Goal: Information Seeking & Learning: Learn about a topic

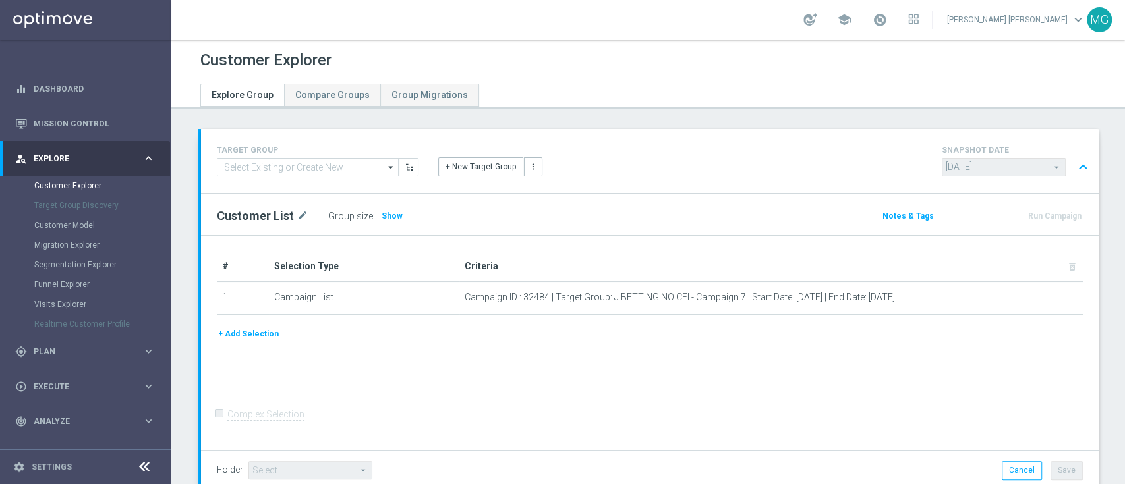
scroll to position [747, 0]
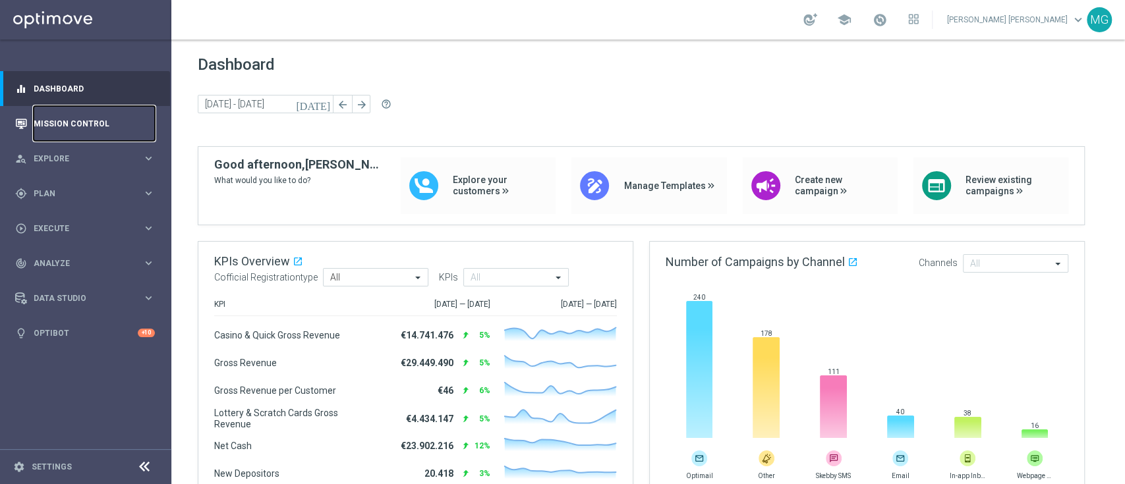
click at [61, 136] on link "Mission Control" at bounding box center [94, 123] width 121 height 35
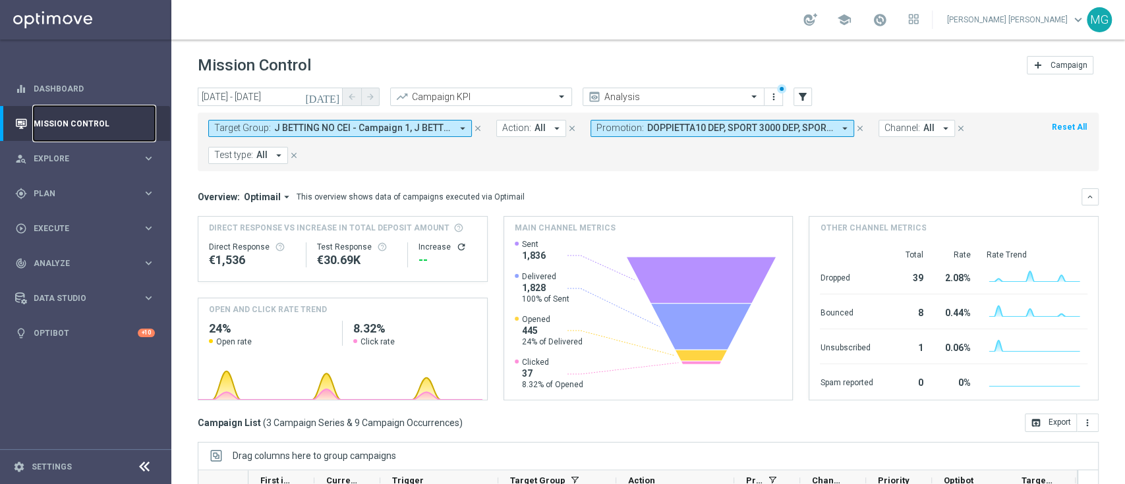
scroll to position [200, 0]
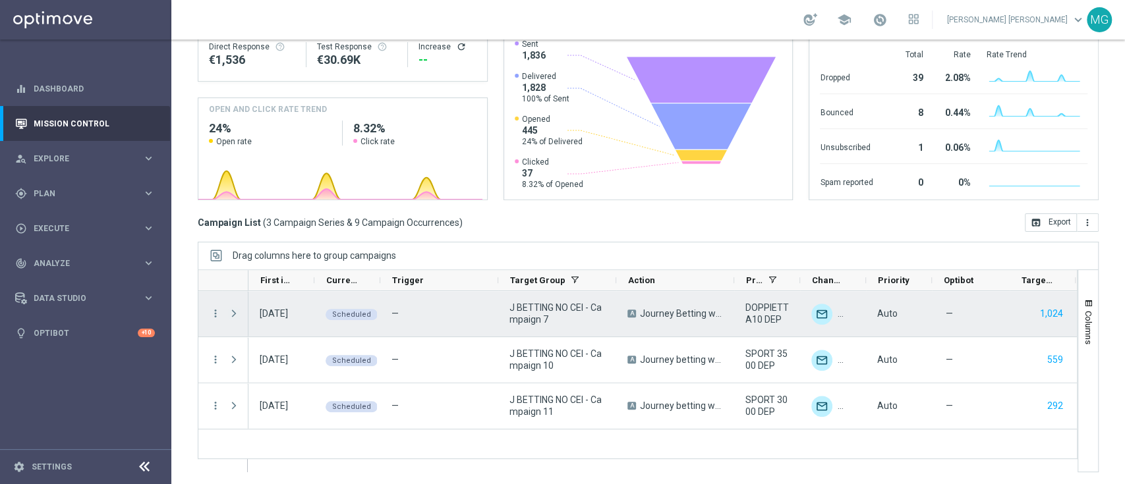
click at [229, 315] on span "Press SPACE to select this row." at bounding box center [234, 313] width 12 height 11
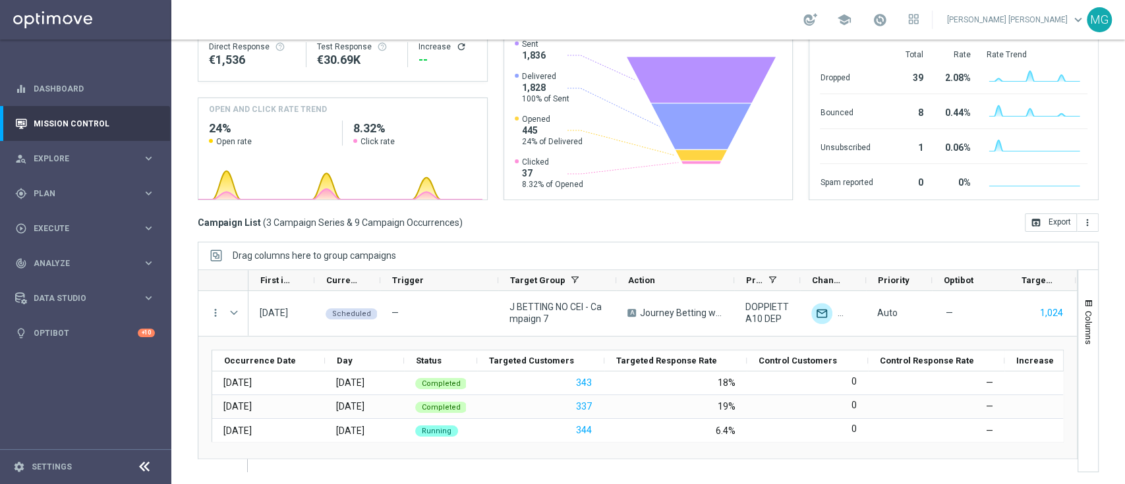
scroll to position [0, 0]
click at [852, 18] on span "school" at bounding box center [844, 20] width 15 height 15
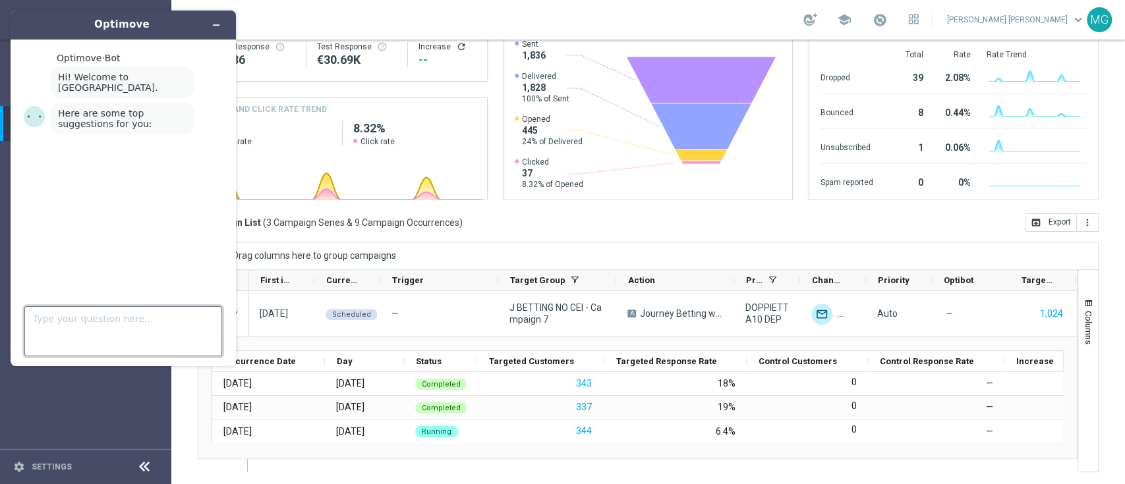
click at [105, 319] on textarea "Type your question here..." at bounding box center [123, 331] width 198 height 50
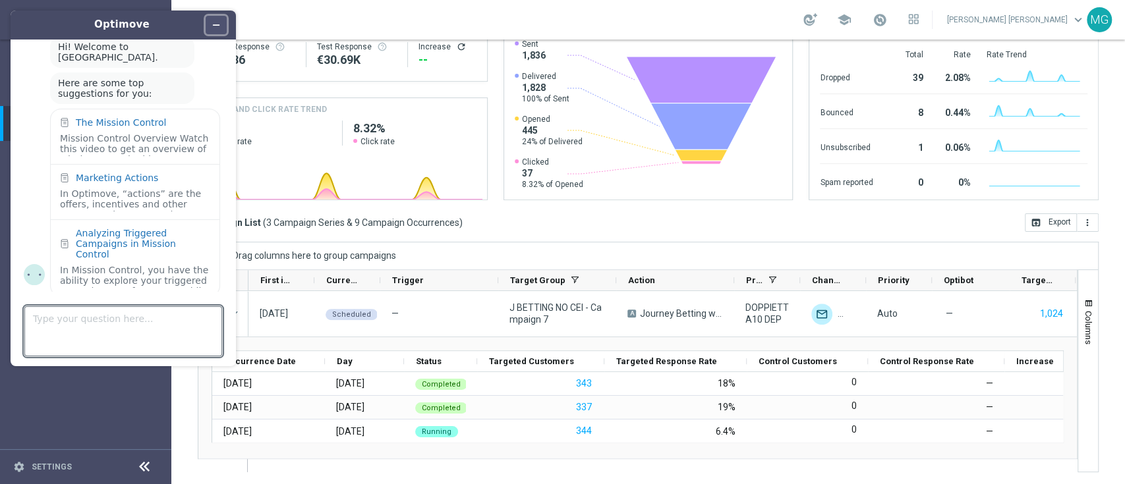
click at [212, 23] on icon "Minimize widget" at bounding box center [216, 24] width 9 height 9
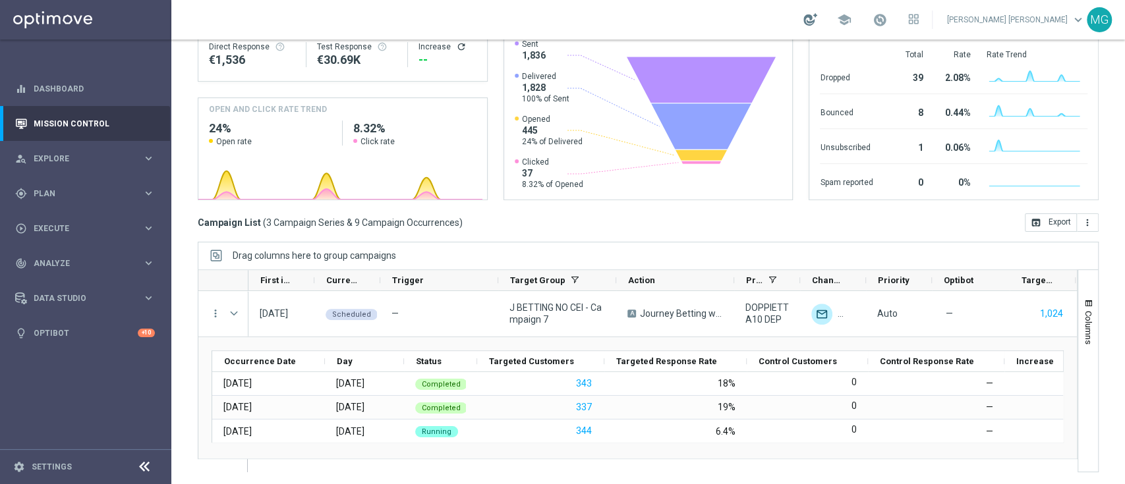
click at [817, 18] on div at bounding box center [810, 19] width 14 height 13
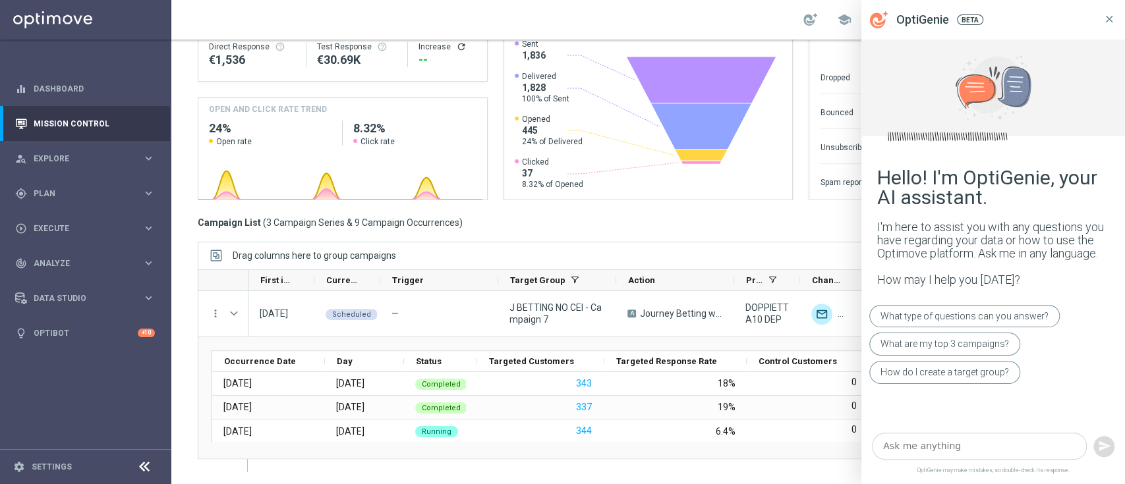
click at [1107, 18] on icon at bounding box center [1109, 18] width 7 height 7
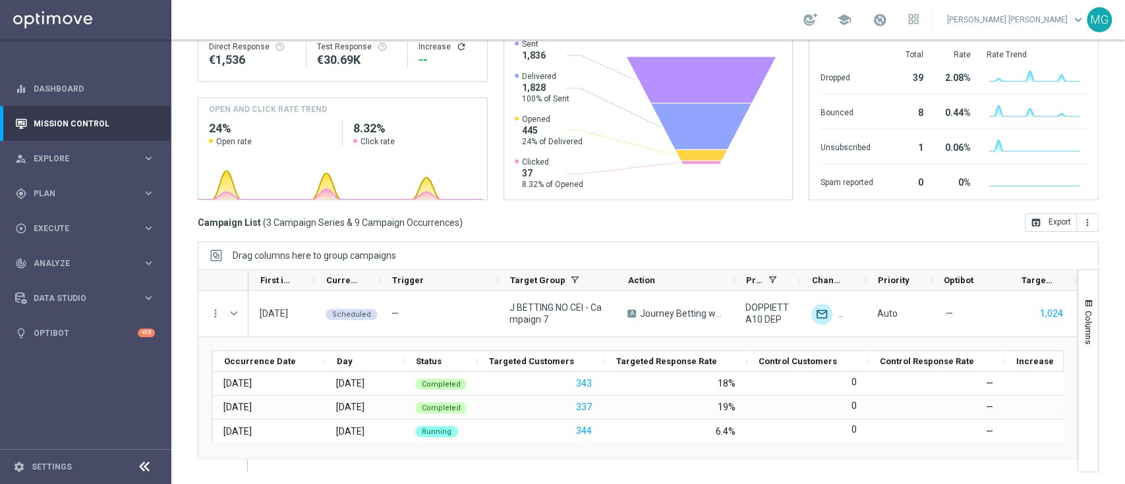
click at [1109, 13] on div "MG" at bounding box center [1099, 19] width 25 height 25
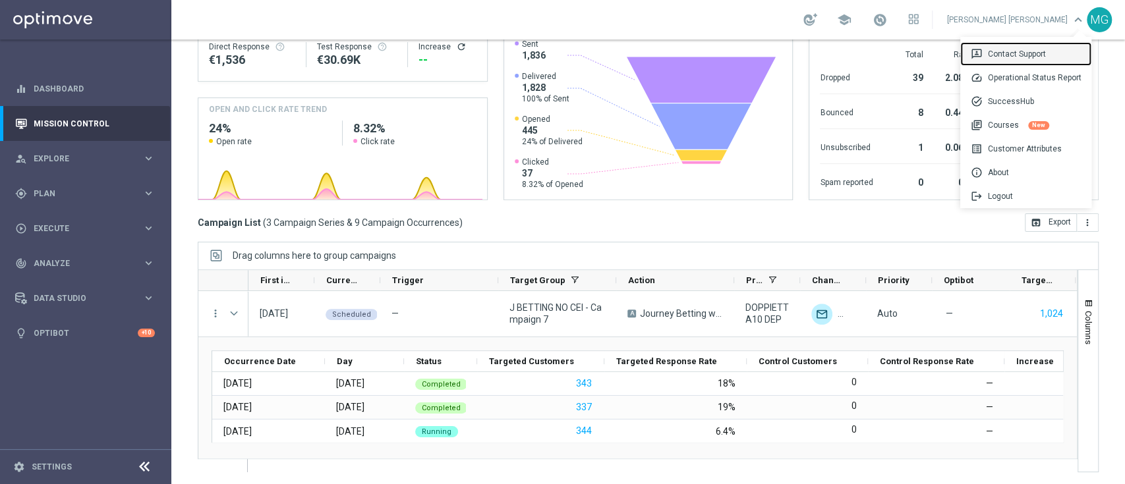
click at [1057, 51] on div "3p Contact Support" at bounding box center [1025, 54] width 131 height 24
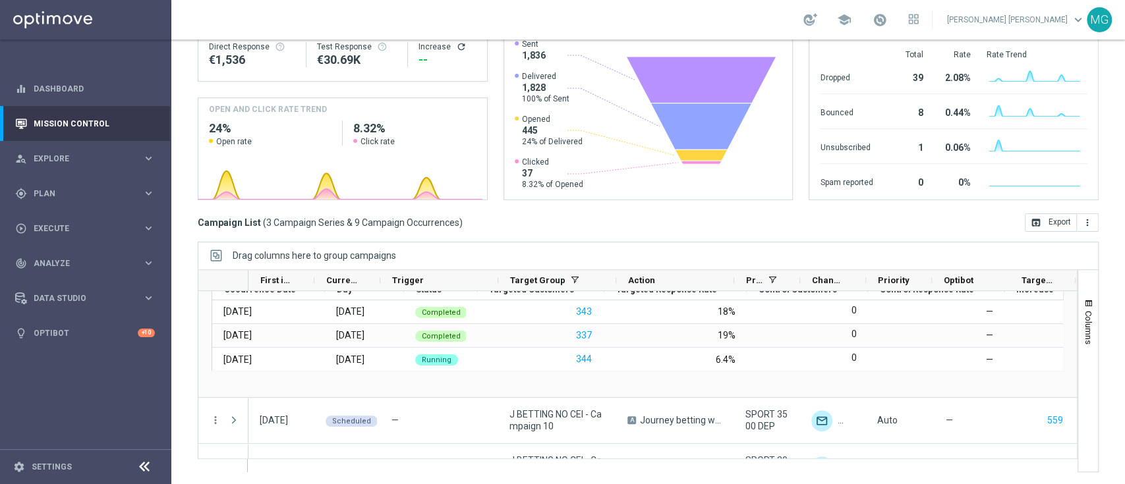
scroll to position [0, 0]
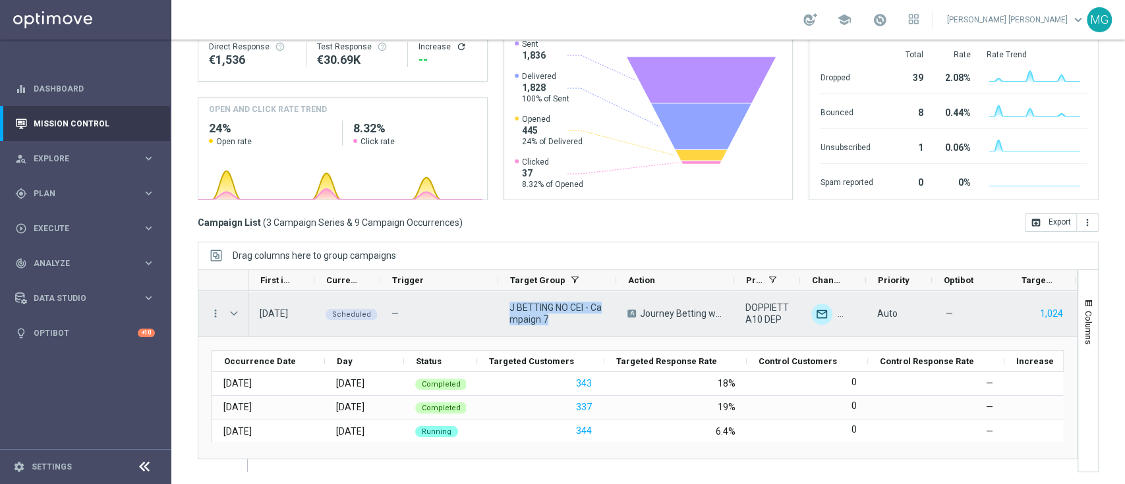
drag, startPoint x: 506, startPoint y: 310, endPoint x: 548, endPoint y: 318, distance: 42.9
click at [548, 318] on div "J BETTING NO CEI - Campaign 7" at bounding box center [557, 313] width 118 height 45
drag, startPoint x: 769, startPoint y: 314, endPoint x: 784, endPoint y: 321, distance: 16.5
click at [784, 321] on div "DOPPIETTA10 DEP" at bounding box center [767, 313] width 66 height 45
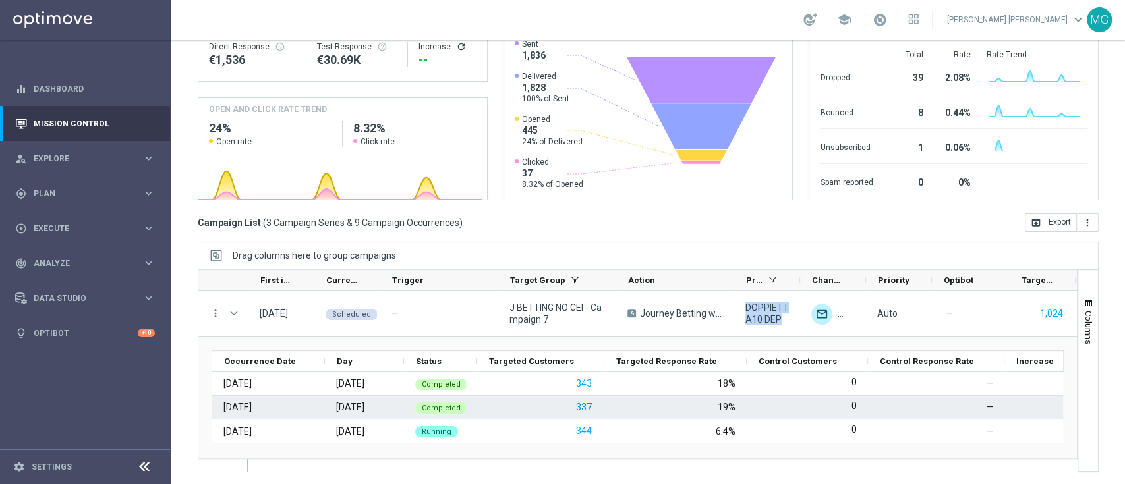
click at [579, 407] on button "337" at bounding box center [584, 407] width 18 height 16
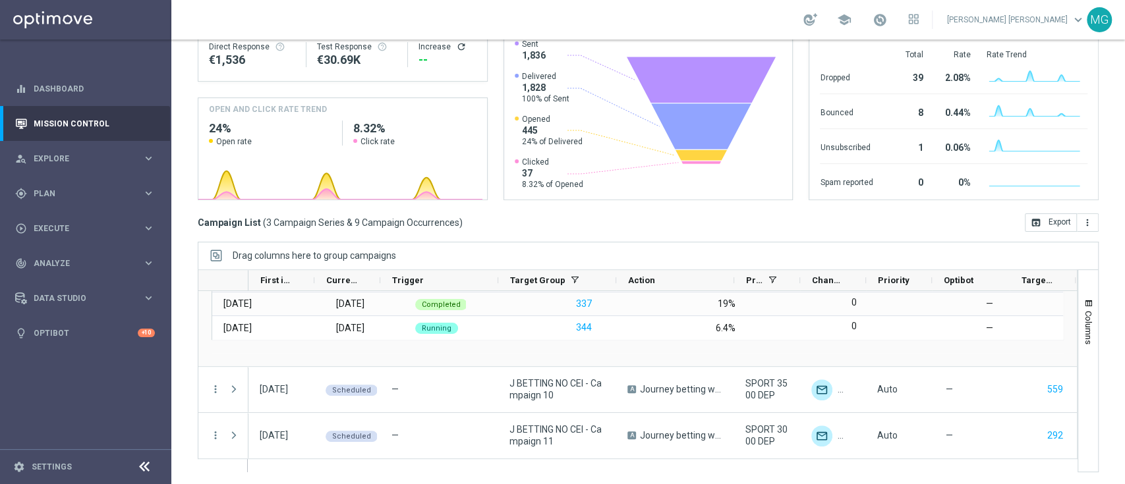
scroll to position [102, 0]
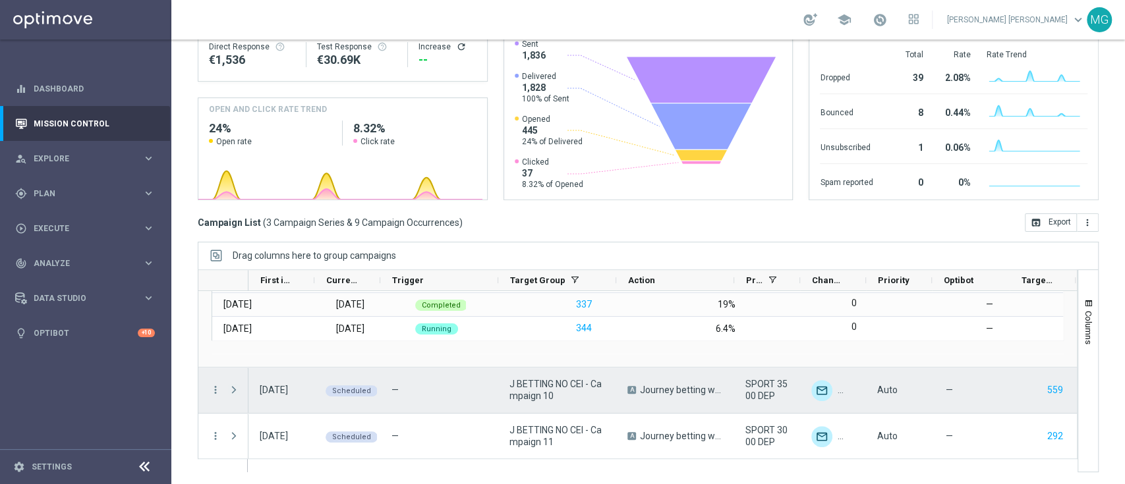
click at [232, 393] on span "Press SPACE to select this row." at bounding box center [234, 390] width 12 height 11
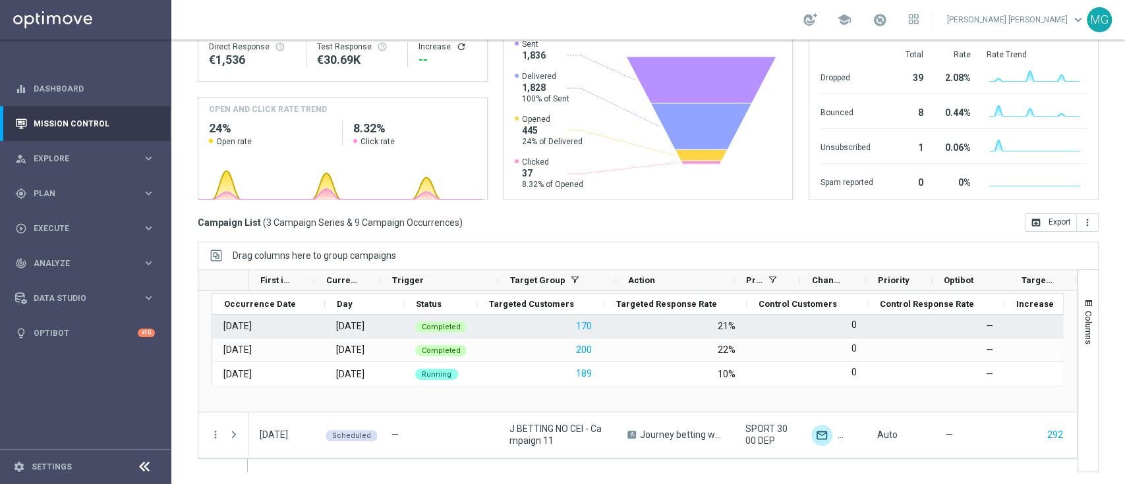
scroll to position [235, 0]
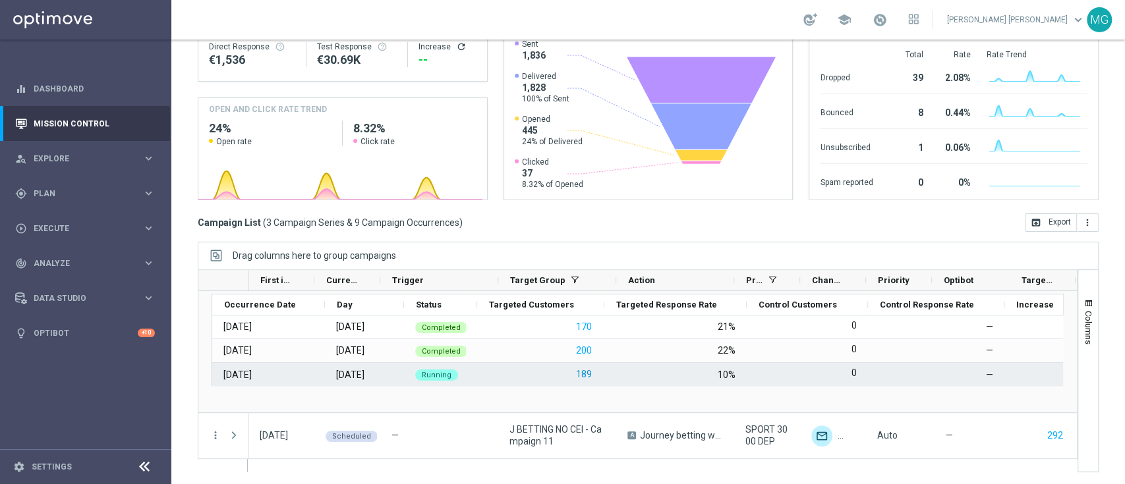
click at [589, 374] on button "189" at bounding box center [584, 374] width 18 height 16
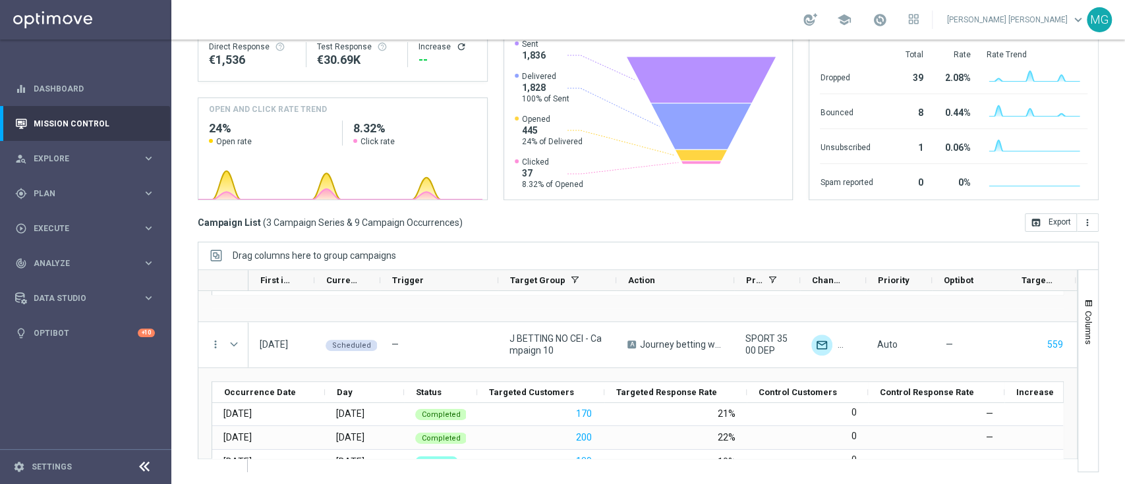
scroll to position [142, 0]
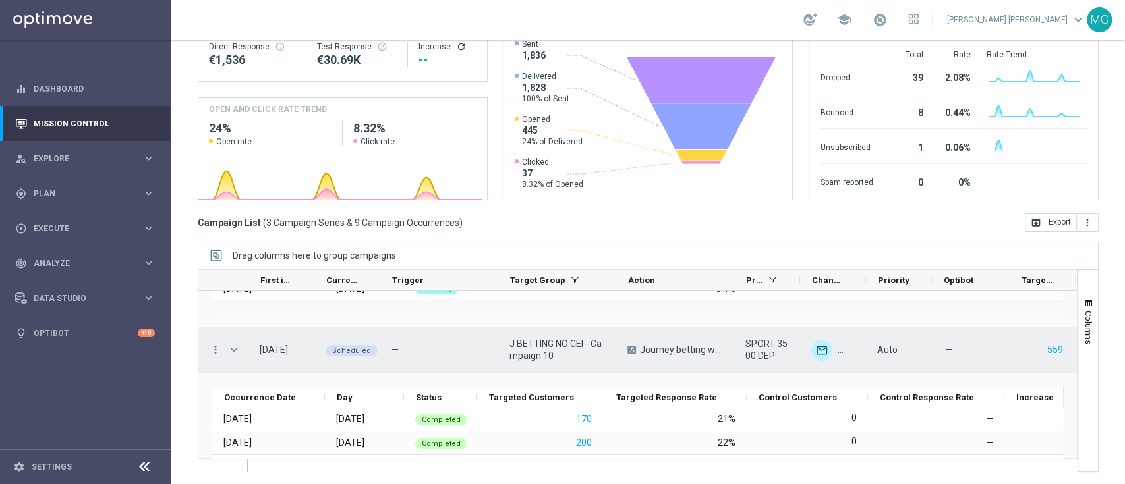
click at [235, 347] on span "Press SPACE to select this row." at bounding box center [234, 350] width 12 height 11
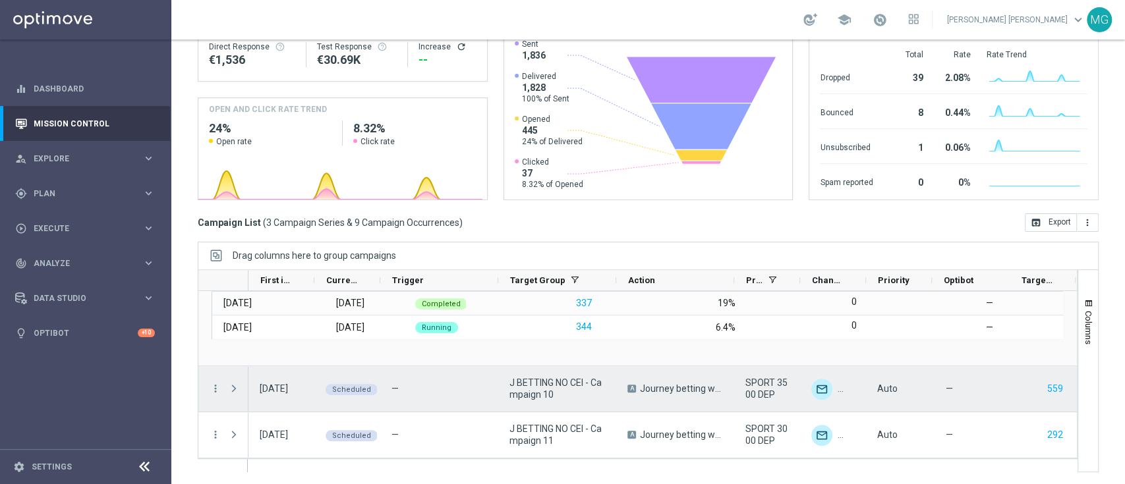
scroll to position [103, 0]
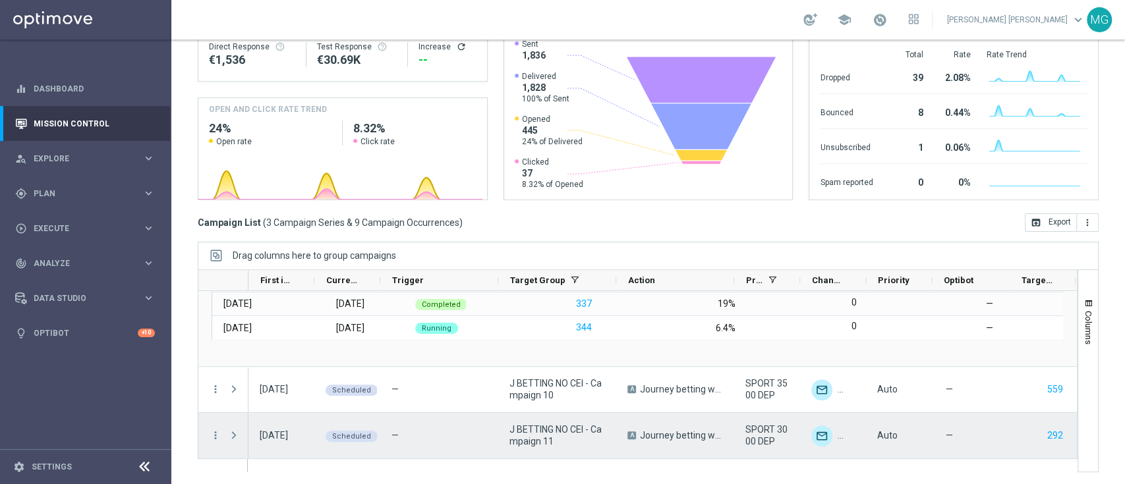
drag, startPoint x: 233, startPoint y: 433, endPoint x: 425, endPoint y: 404, distance: 194.6
click at [233, 434] on span "Press SPACE to select this row." at bounding box center [234, 435] width 12 height 11
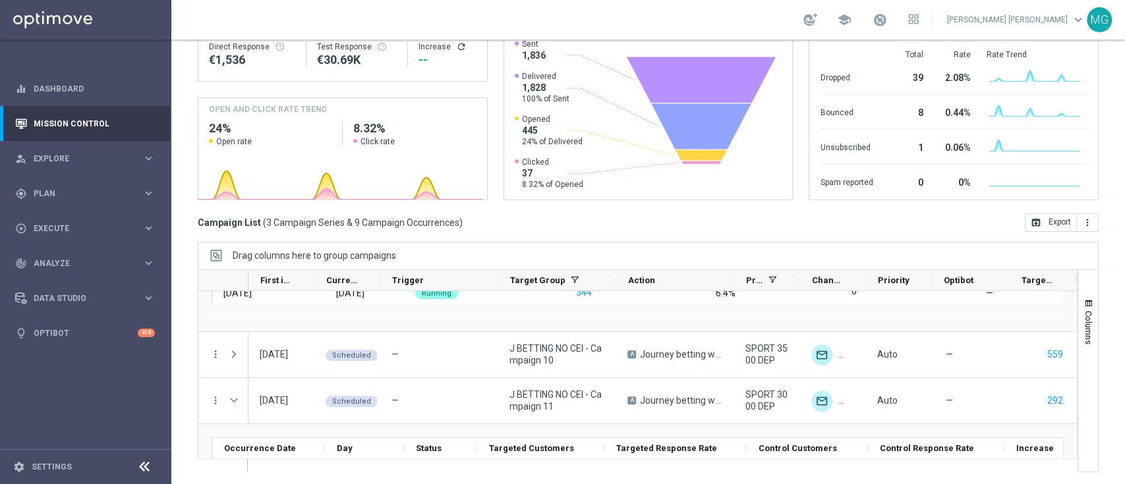
scroll to position [143, 0]
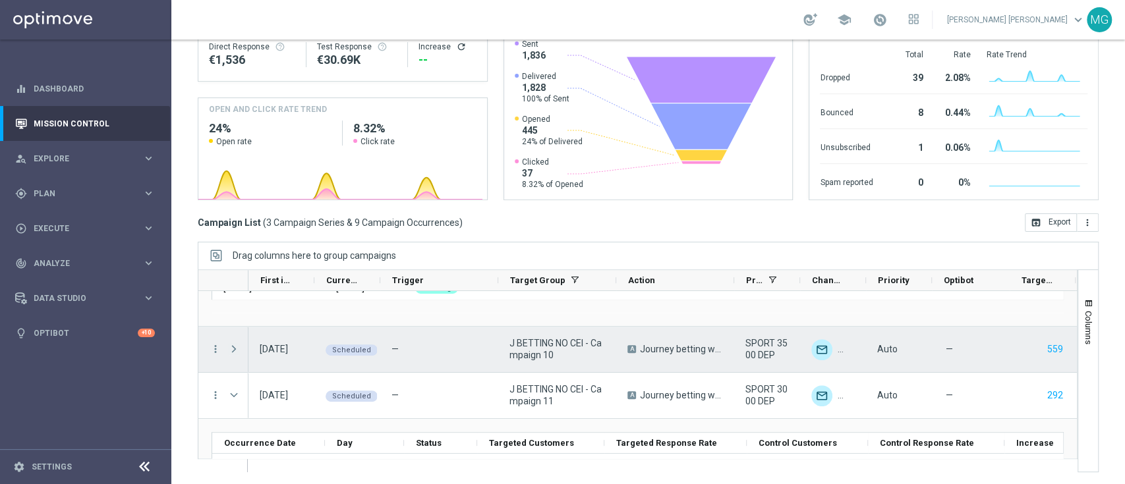
click at [233, 345] on span "Press SPACE to select this row." at bounding box center [234, 349] width 12 height 11
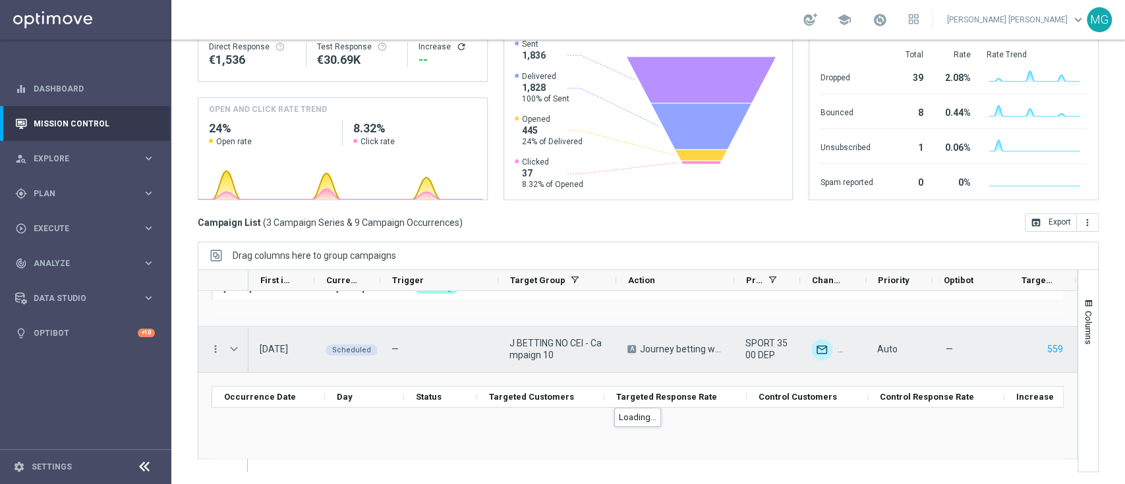
scroll to position [154, 0]
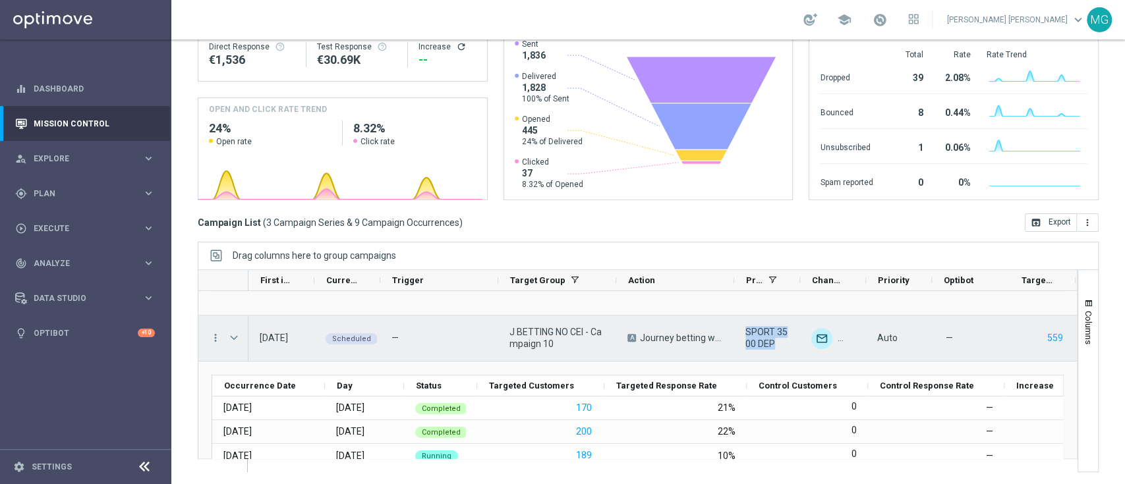
drag, startPoint x: 743, startPoint y: 329, endPoint x: 775, endPoint y: 348, distance: 37.5
click at [775, 348] on div "SPORT 3500 DEP" at bounding box center [767, 338] width 66 height 45
drag, startPoint x: 499, startPoint y: 332, endPoint x: 561, endPoint y: 353, distance: 65.4
click at [561, 353] on div "J BETTING NO CEI - Campaign 10" at bounding box center [557, 338] width 118 height 45
drag, startPoint x: 747, startPoint y: 330, endPoint x: 775, endPoint y: 347, distance: 32.9
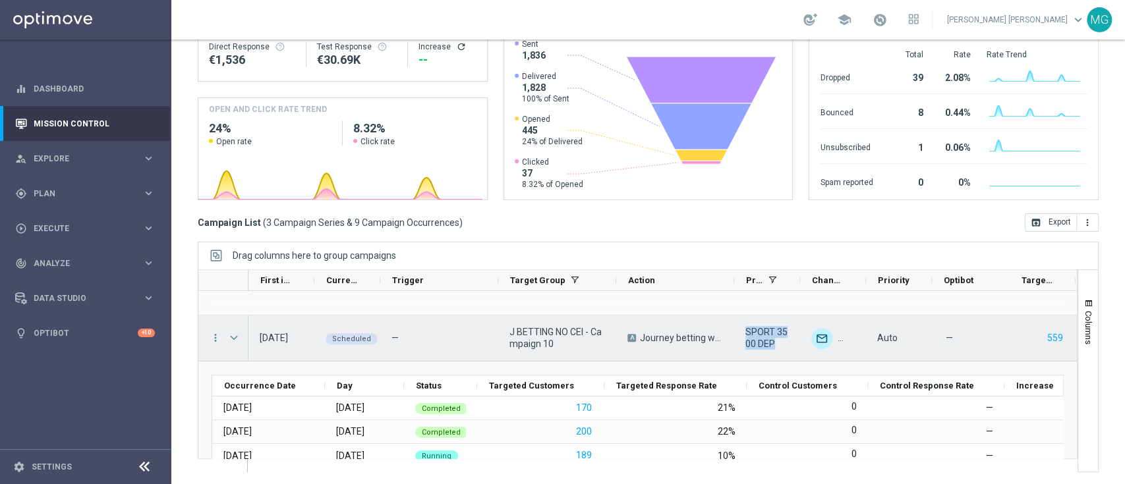
click at [775, 347] on span "SPORT 3500 DEP" at bounding box center [767, 338] width 44 height 24
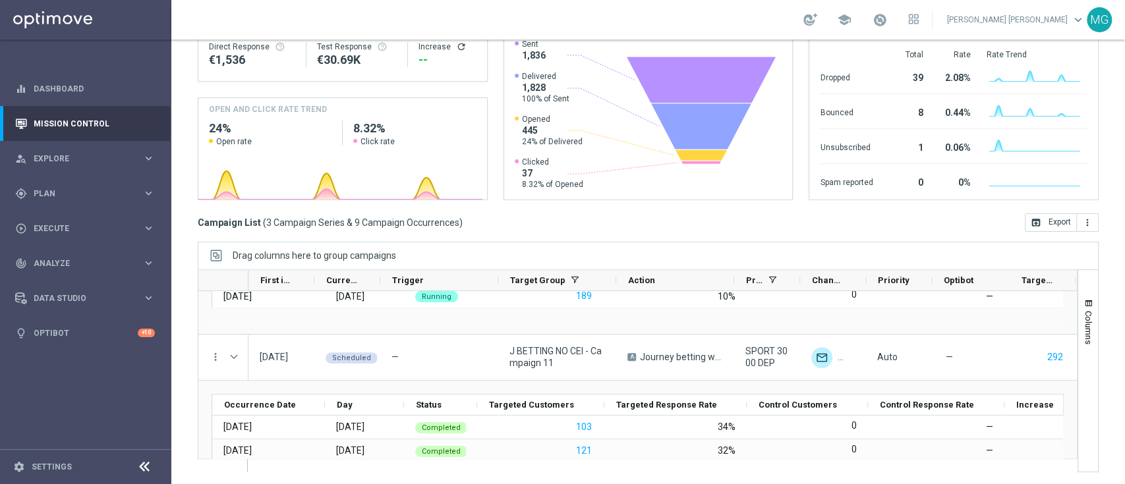
scroll to position [368, 0]
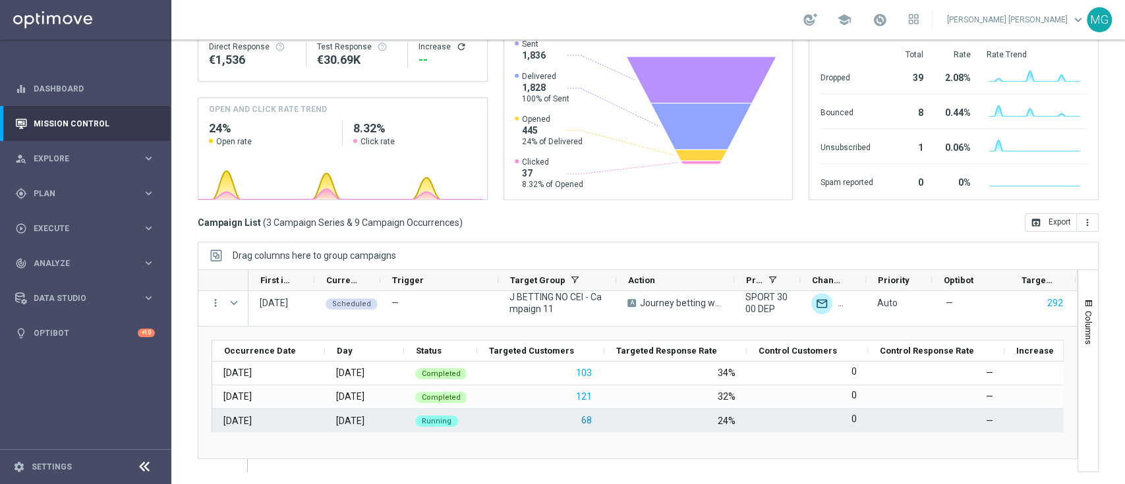
click at [589, 419] on button "68" at bounding box center [586, 421] width 13 height 16
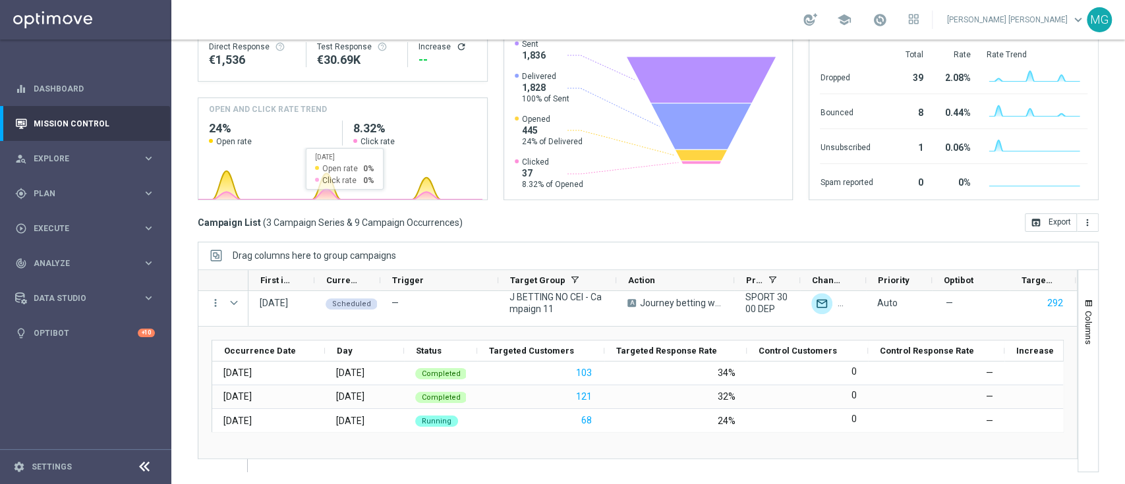
scroll to position [337, 0]
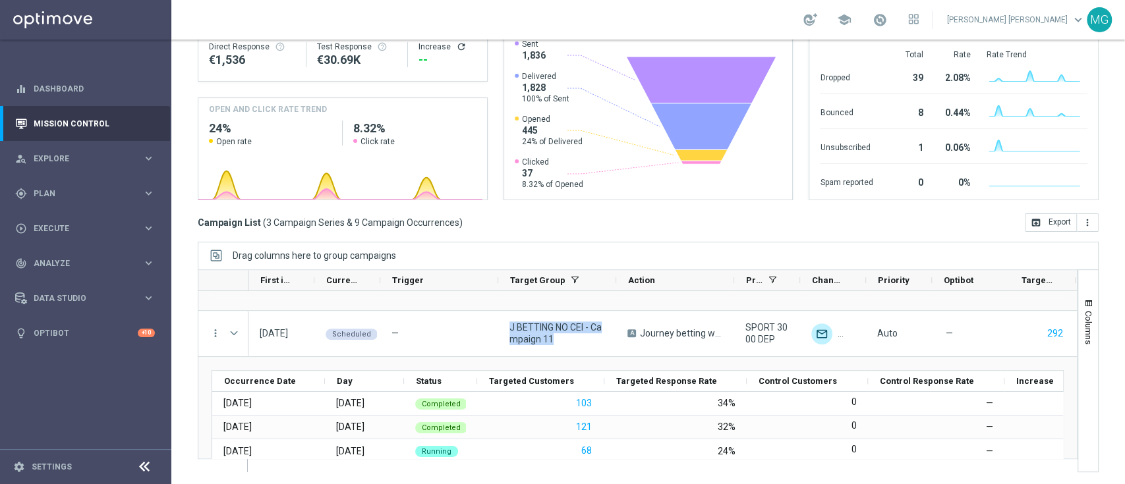
drag, startPoint x: 501, startPoint y: 326, endPoint x: 559, endPoint y: 358, distance: 66.1
click at [559, 358] on div "more_vert more_vert more_vert [DATE] Scheduled — J BETTING NO CEI - Campaign 7 …" at bounding box center [638, 375] width 880 height 168
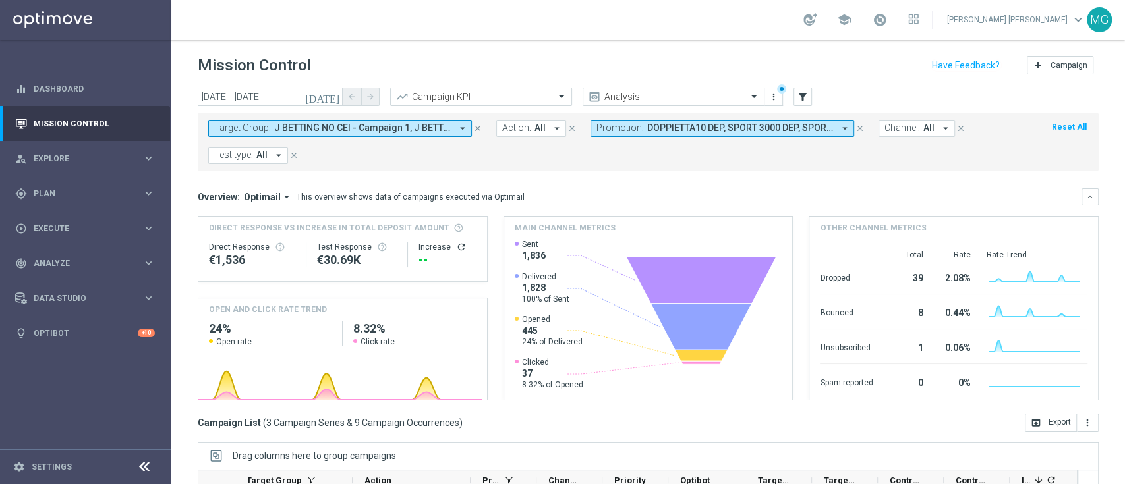
scroll to position [0, 291]
click at [1071, 21] on span "keyboard_arrow_down" at bounding box center [1078, 20] width 15 height 15
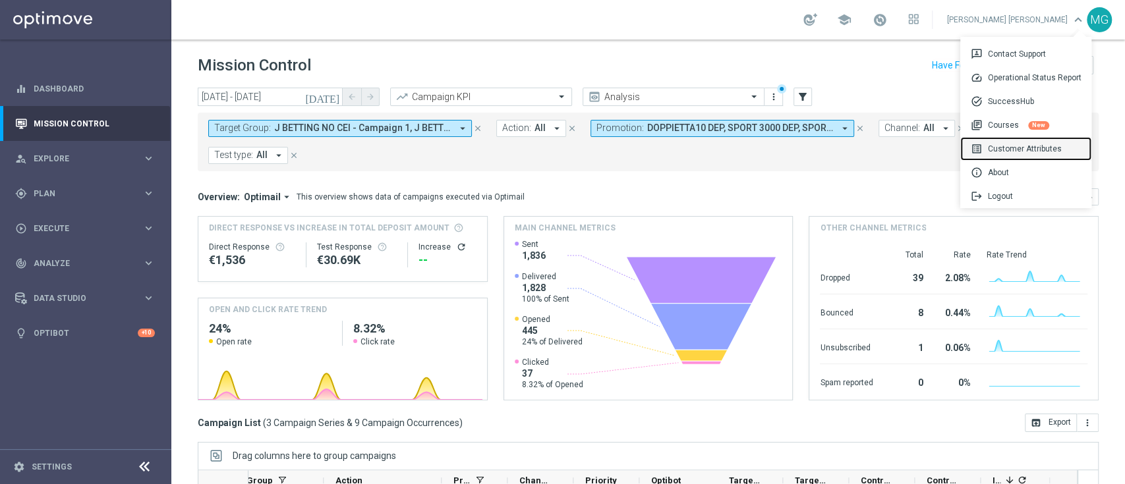
click at [1007, 145] on div "list_alt Customer Attributes" at bounding box center [1025, 149] width 131 height 24
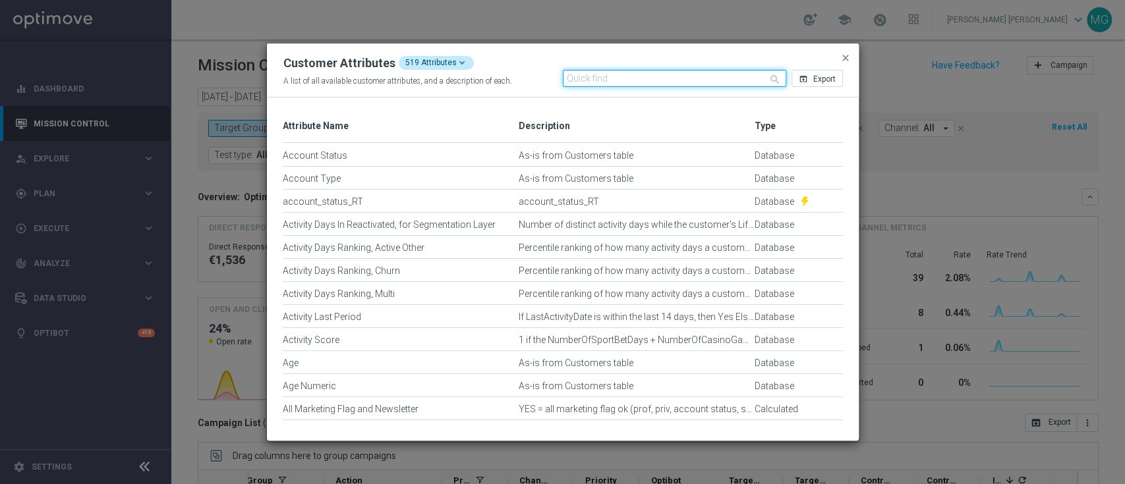
click at [591, 78] on input "text" at bounding box center [674, 78] width 223 height 17
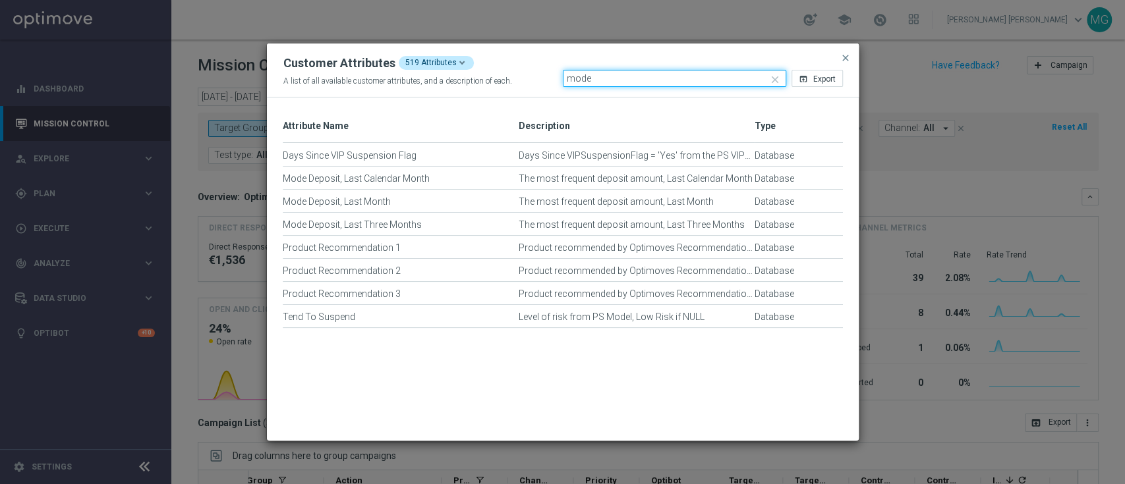
type input "mode"
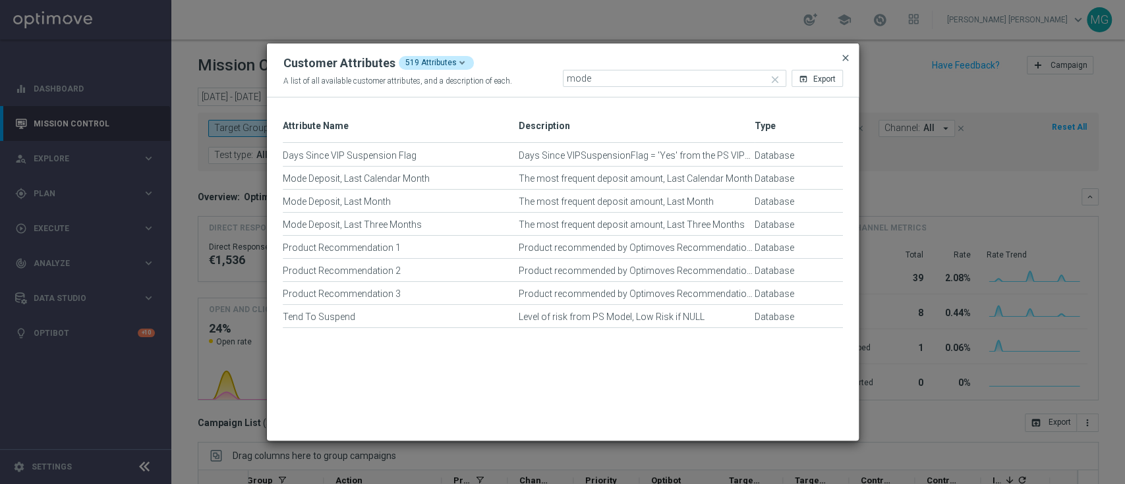
click at [847, 59] on span "close" at bounding box center [845, 58] width 11 height 11
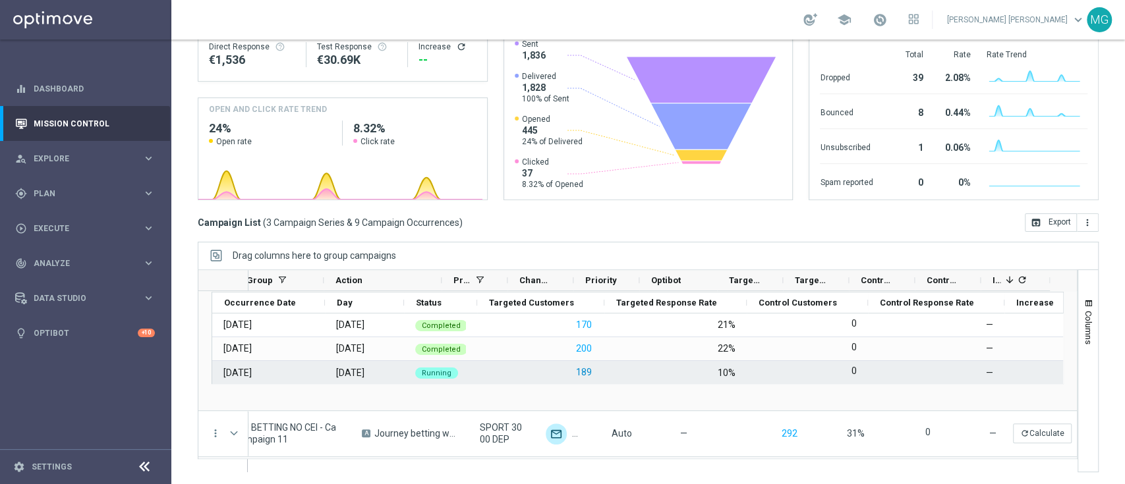
scroll to position [1, 0]
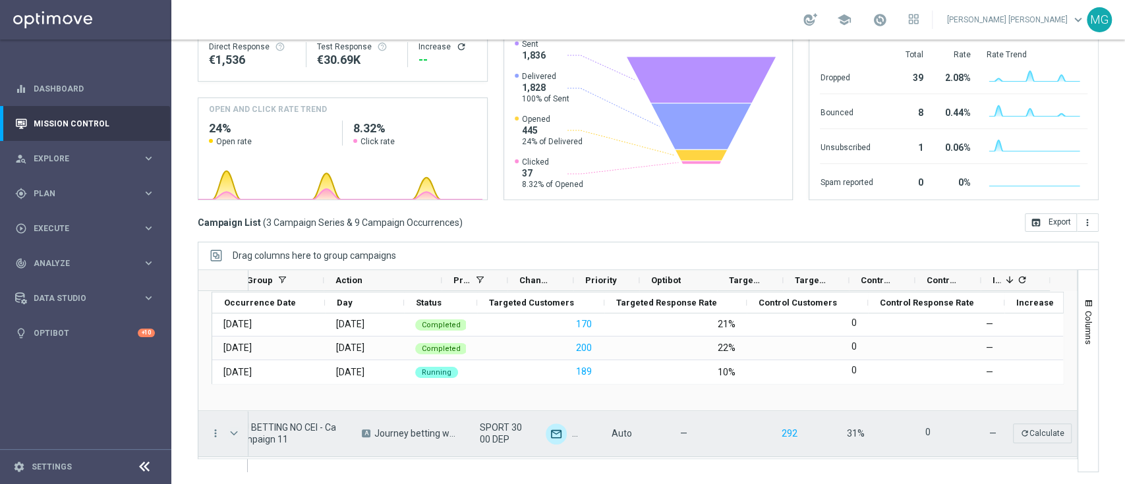
click at [231, 428] on span "Press SPACE to select this row." at bounding box center [234, 433] width 12 height 11
click at [233, 435] on span "Press SPACE to select this row." at bounding box center [234, 435] width 12 height 11
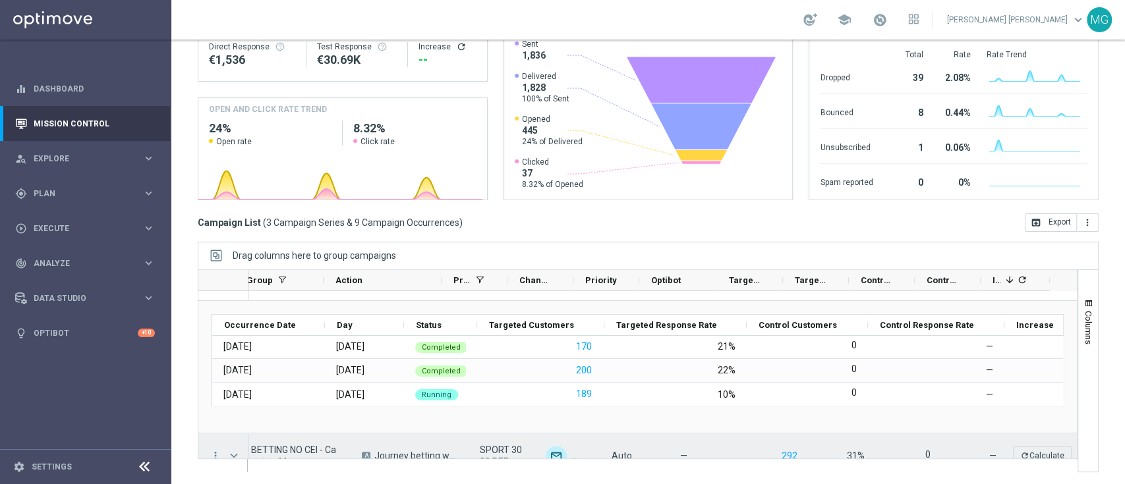
scroll to position [368, 0]
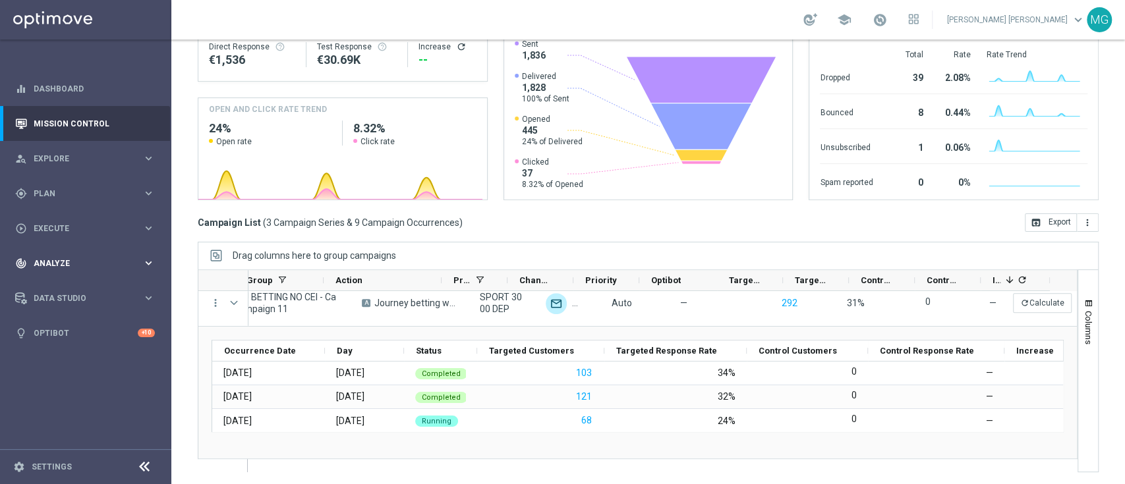
click at [69, 263] on span "Analyze" at bounding box center [88, 264] width 109 height 8
click at [68, 289] on link "Customer 360" at bounding box center [85, 290] width 103 height 11
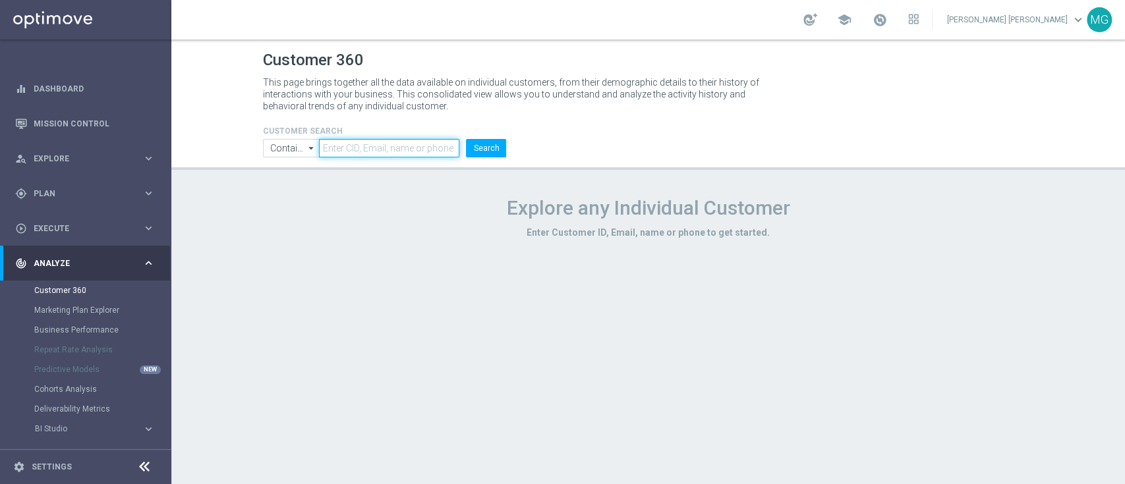
click at [337, 150] on input "text" at bounding box center [389, 148] width 140 height 18
paste input "6713964"
type input "6713964"
click at [490, 145] on button "Search" at bounding box center [486, 148] width 40 height 18
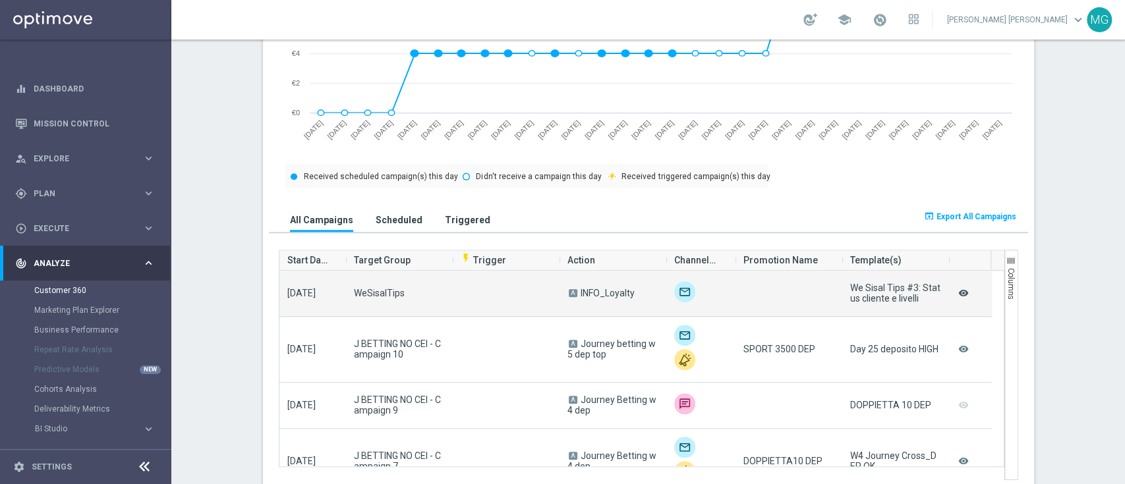
click at [957, 285] on icon "remove_red_eye" at bounding box center [963, 293] width 13 height 17
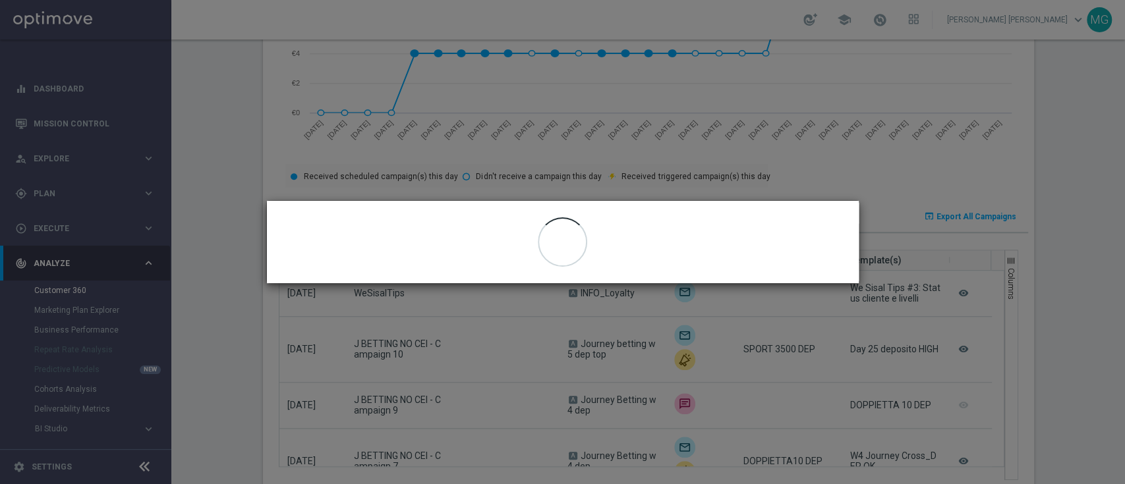
click at [1074, 183] on modal-container "close" at bounding box center [562, 242] width 1125 height 484
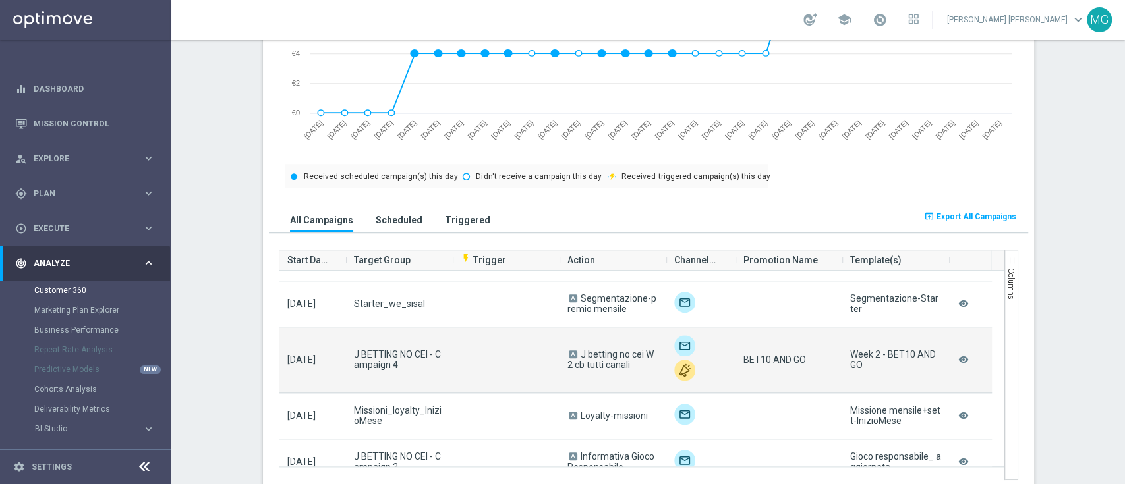
scroll to position [328, 0]
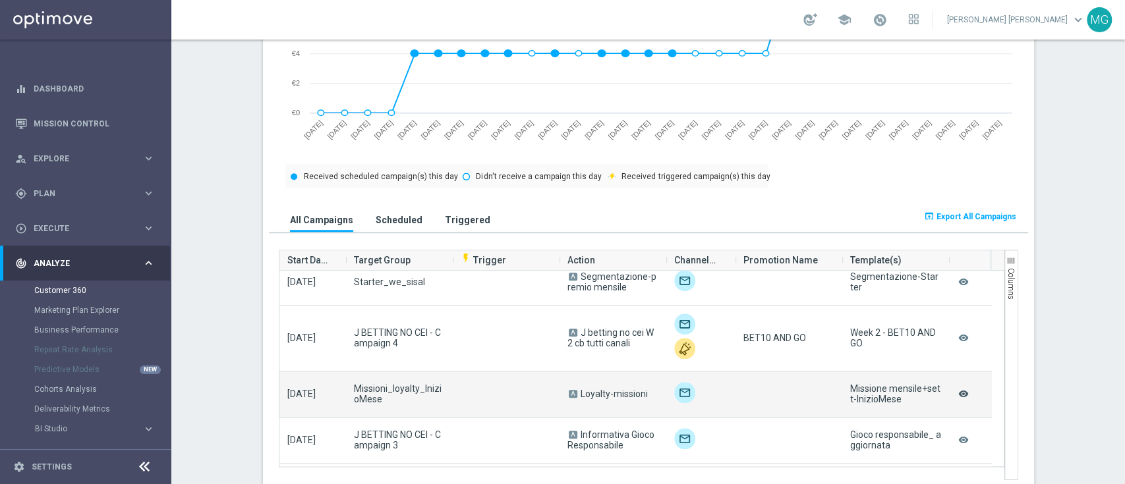
click at [957, 386] on icon "remove_red_eye" at bounding box center [963, 394] width 13 height 17
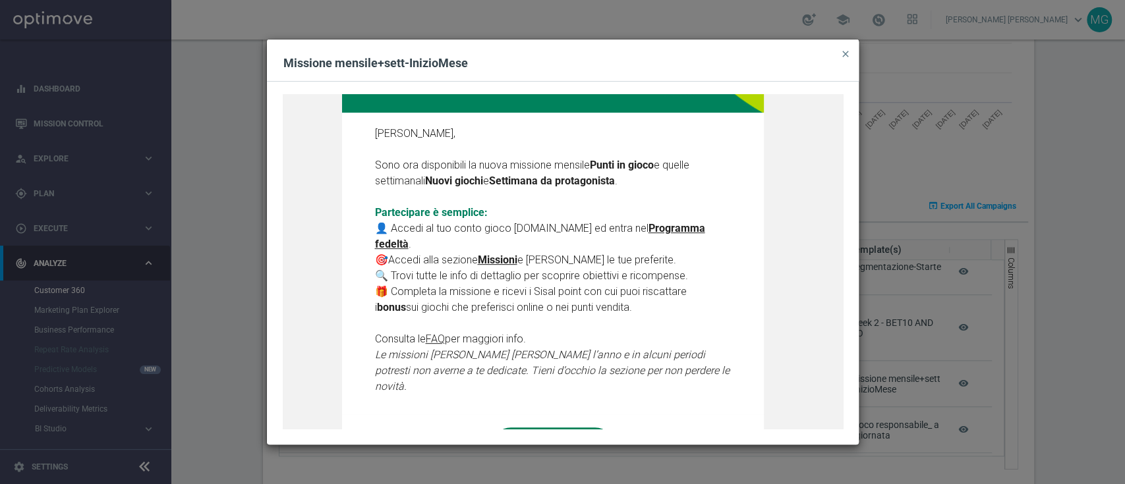
scroll to position [343, 0]
click at [846, 55] on span "close" at bounding box center [845, 54] width 11 height 11
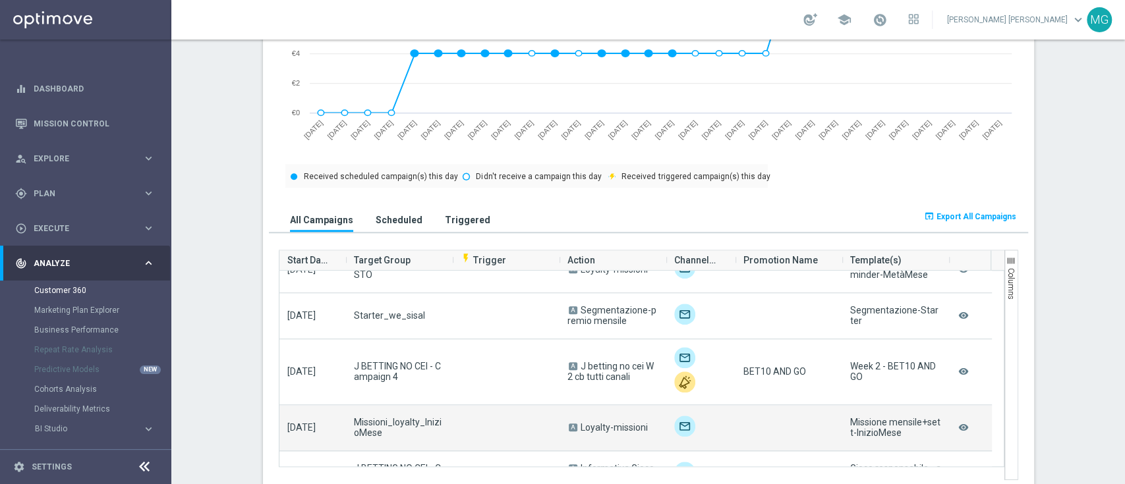
scroll to position [276, 0]
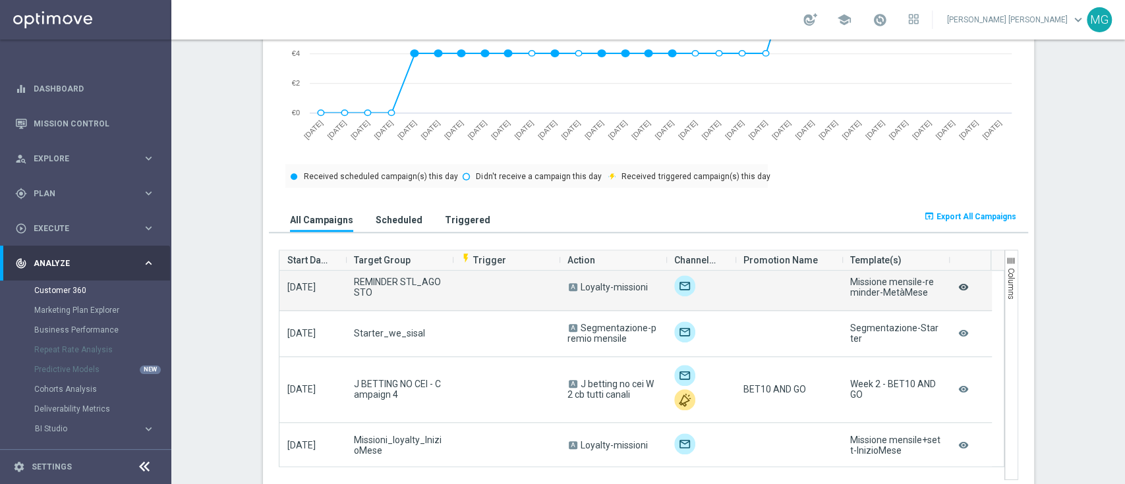
click at [959, 279] on icon "remove_red_eye" at bounding box center [963, 287] width 13 height 17
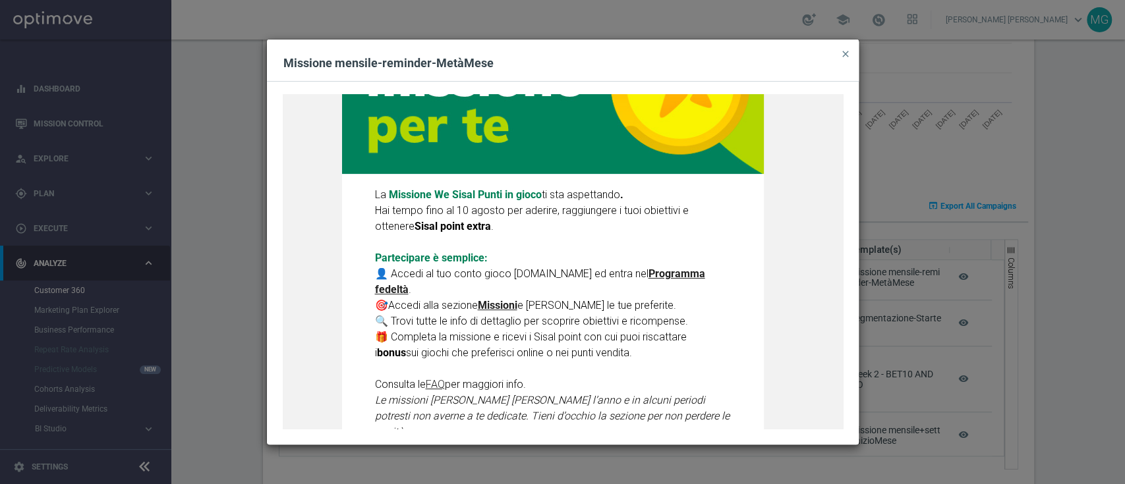
scroll to position [0, 0]
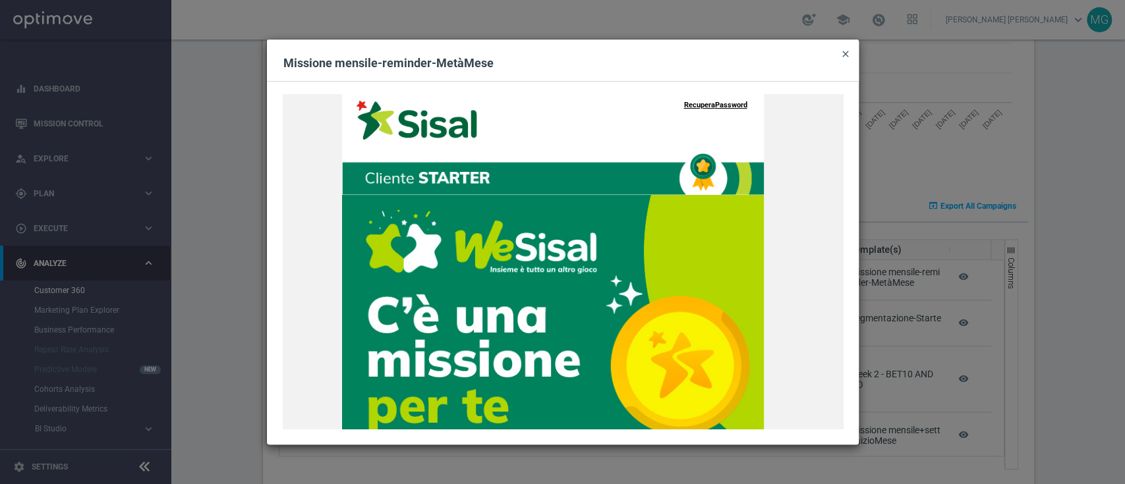
click at [846, 55] on span "close" at bounding box center [845, 54] width 11 height 11
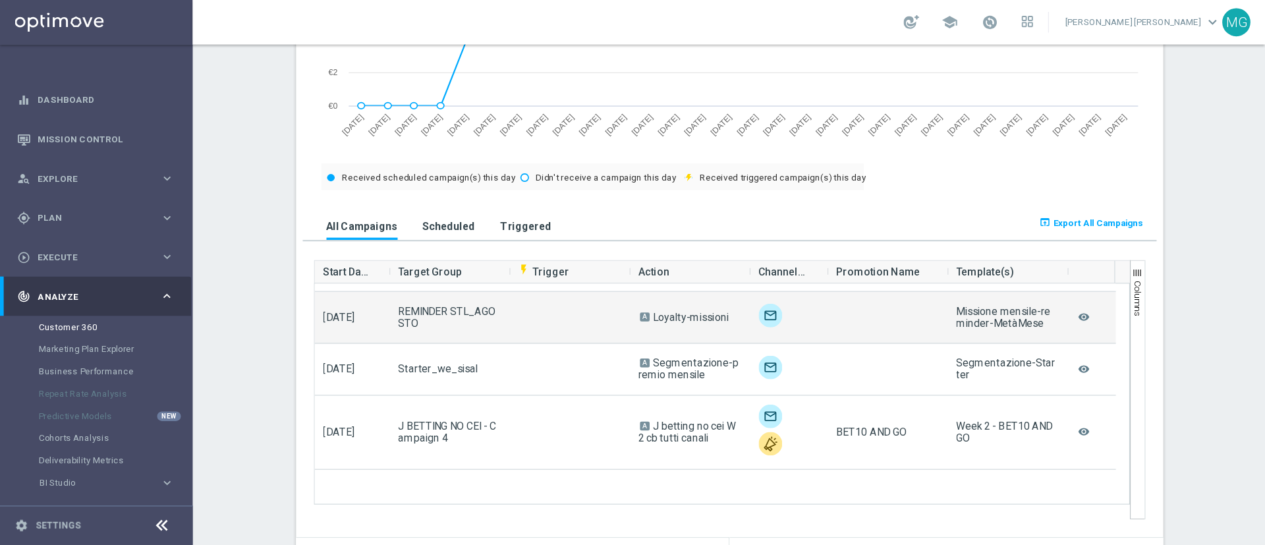
scroll to position [213, 0]
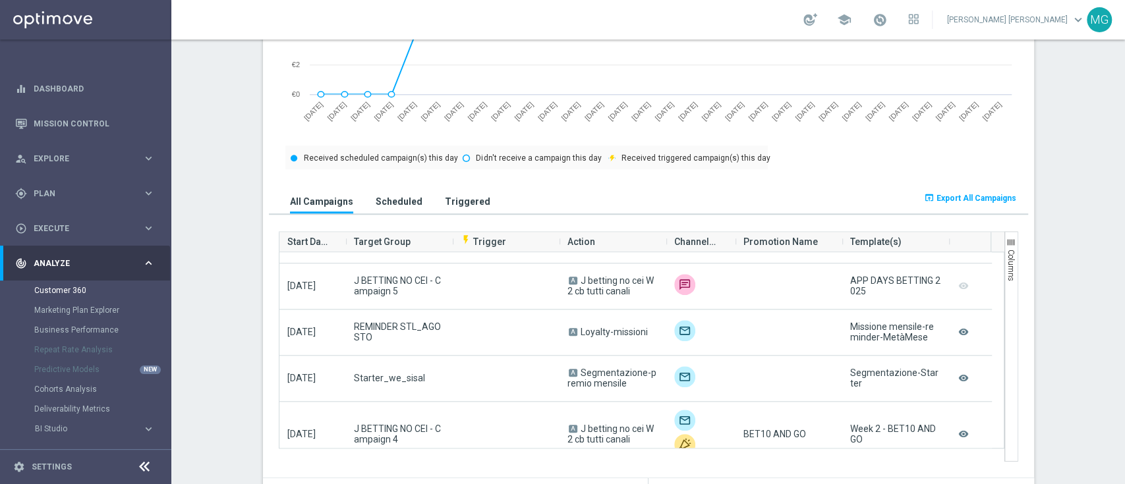
click at [1068, 335] on section "CMANAGEMENT: Talent more_vert CONSENT STATUS View Consent History FIRST DEPOSIT…" at bounding box center [648, 482] width 954 height 2103
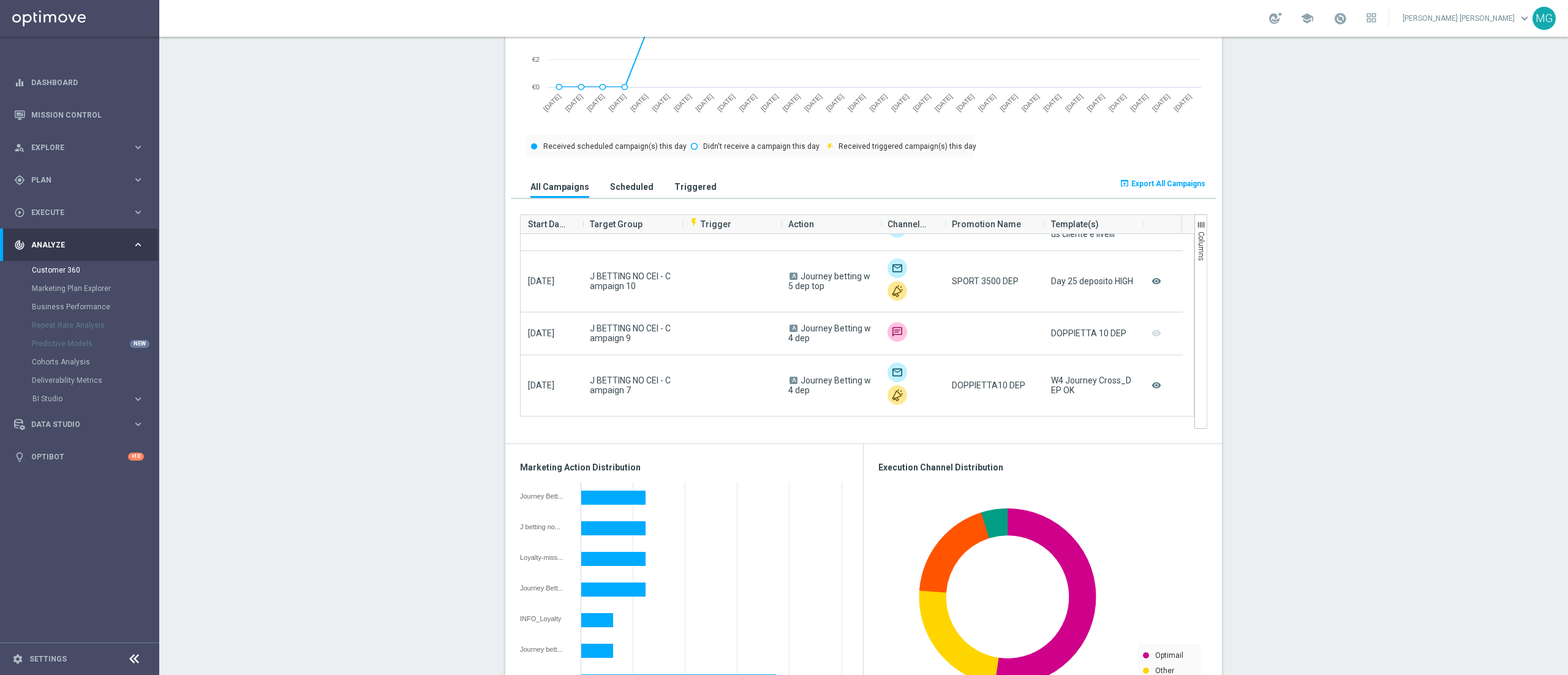
scroll to position [20, 0]
click at [1045, 220] on span "button" at bounding box center [1201, 225] width 10 height 10
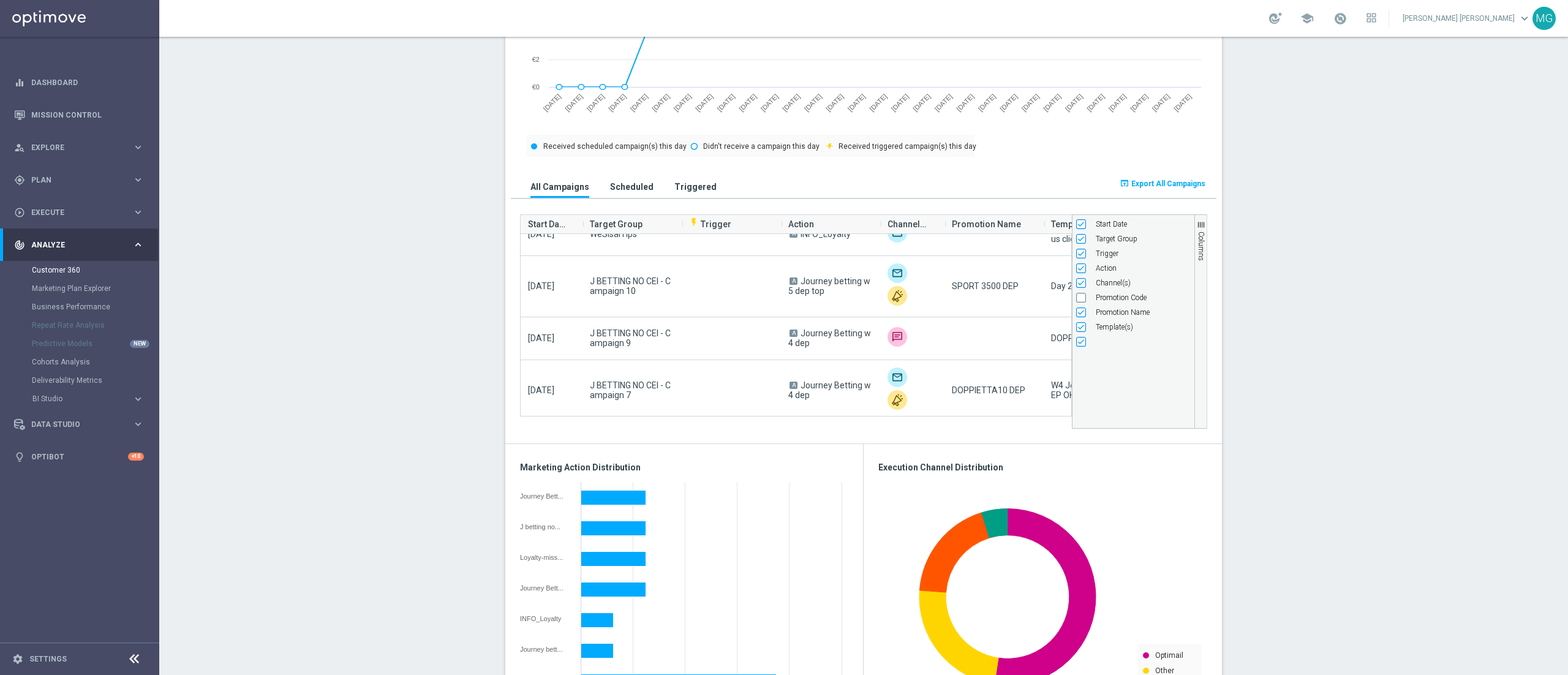
click at [1045, 179] on span "Export All Campaigns" at bounding box center [1168, 183] width 74 height 8
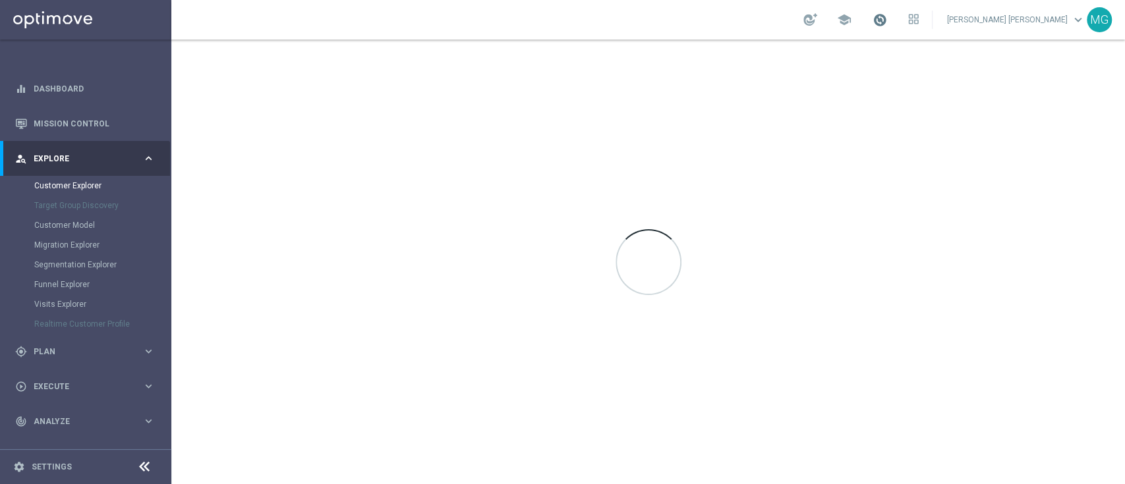
click at [887, 18] on span at bounding box center [880, 20] width 15 height 15
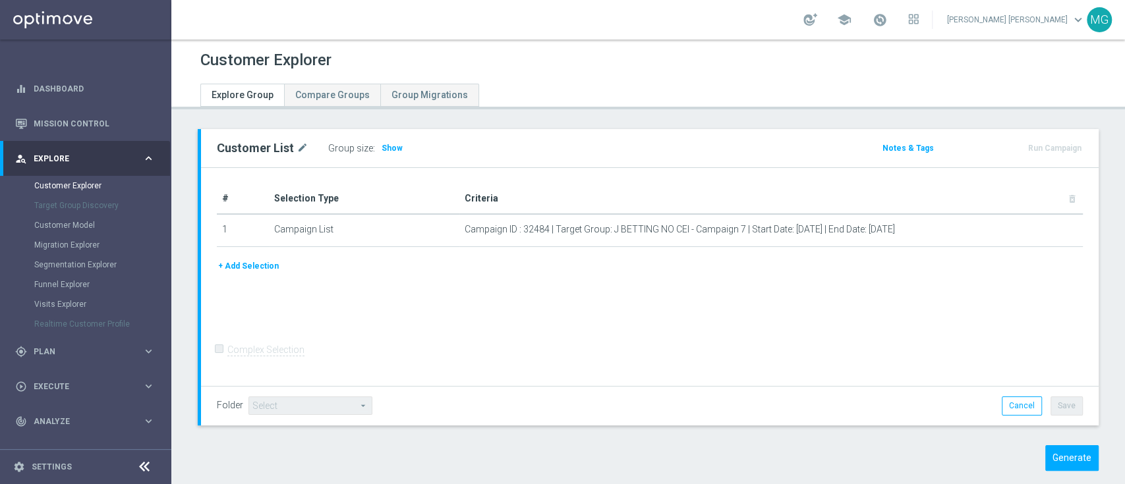
click at [759, 376] on form "Complex Selection Invalid Expression" at bounding box center [650, 363] width 866 height 47
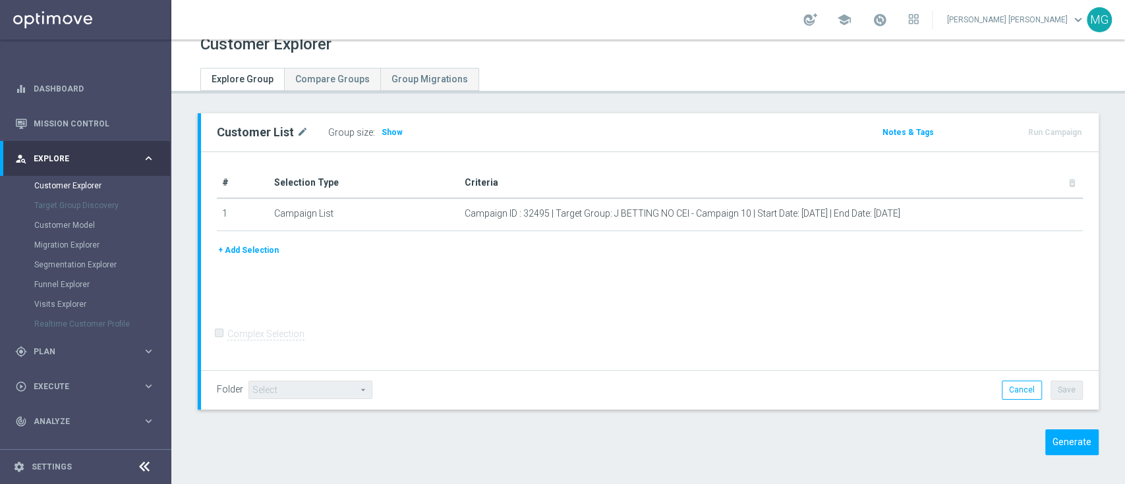
scroll to position [18, 0]
click at [1054, 427] on button "Generate" at bounding box center [1071, 440] width 53 height 26
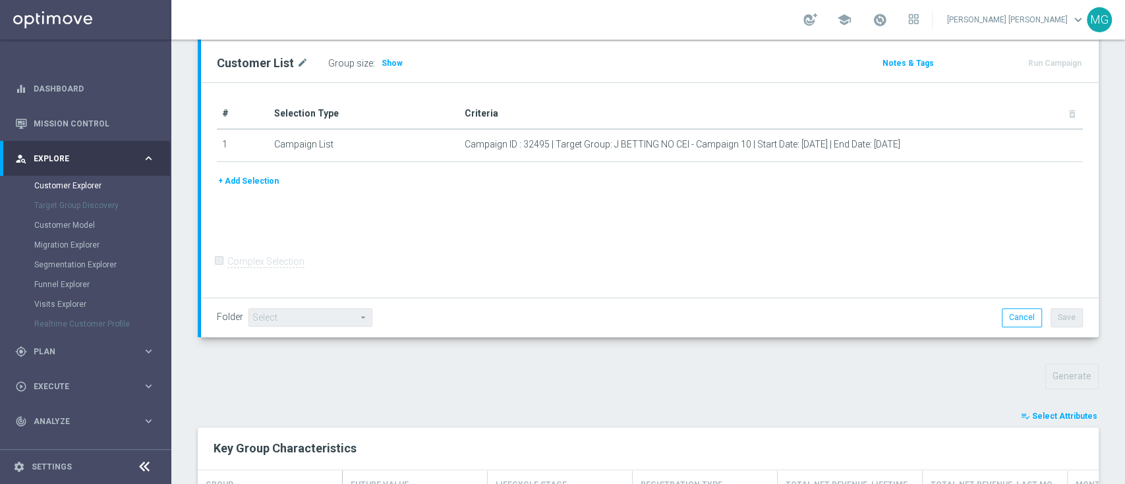
scroll to position [469, 0]
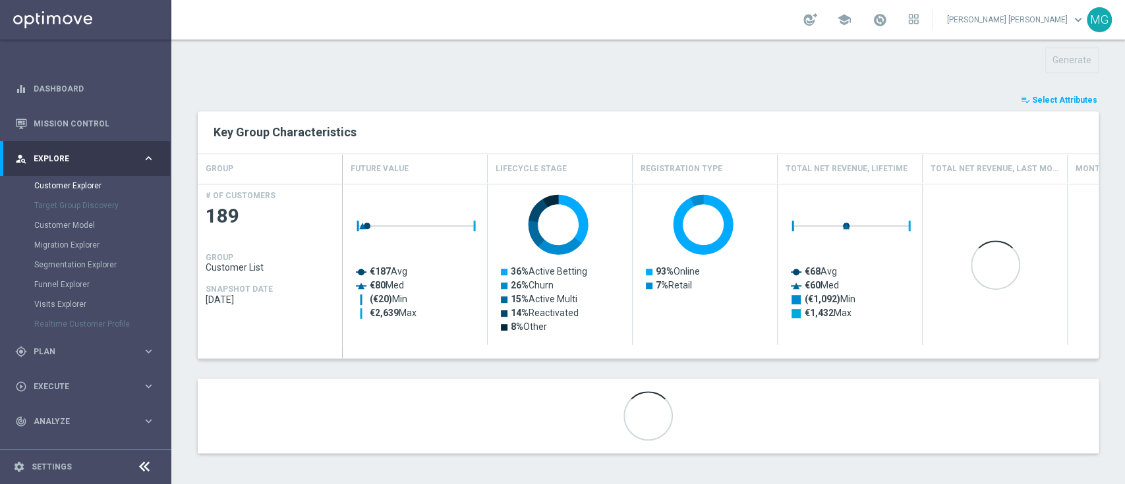
click at [1074, 101] on span "Select Attributes" at bounding box center [1064, 100] width 65 height 9
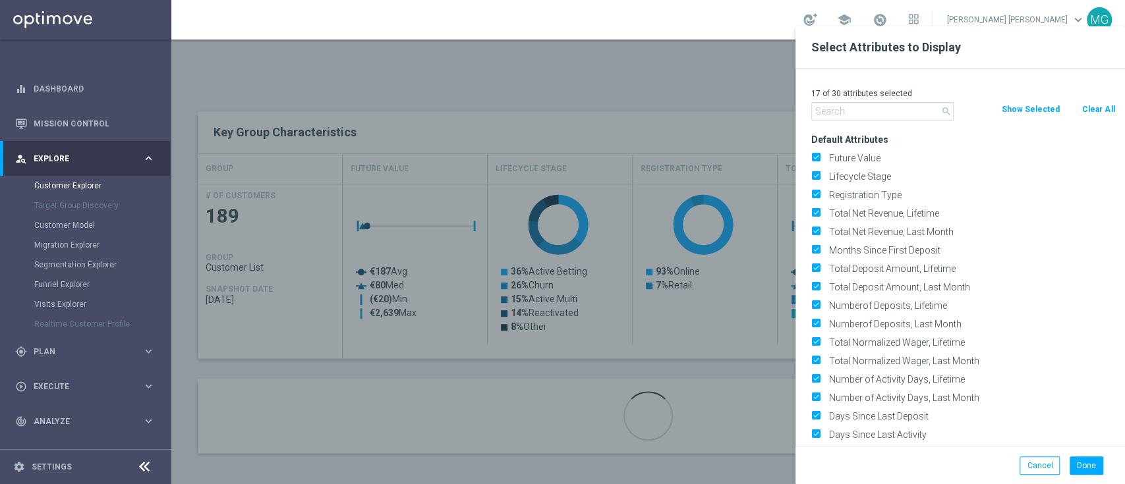
click at [1101, 108] on button "Clear All" at bounding box center [1098, 109] width 35 height 15
checkbox input "false"
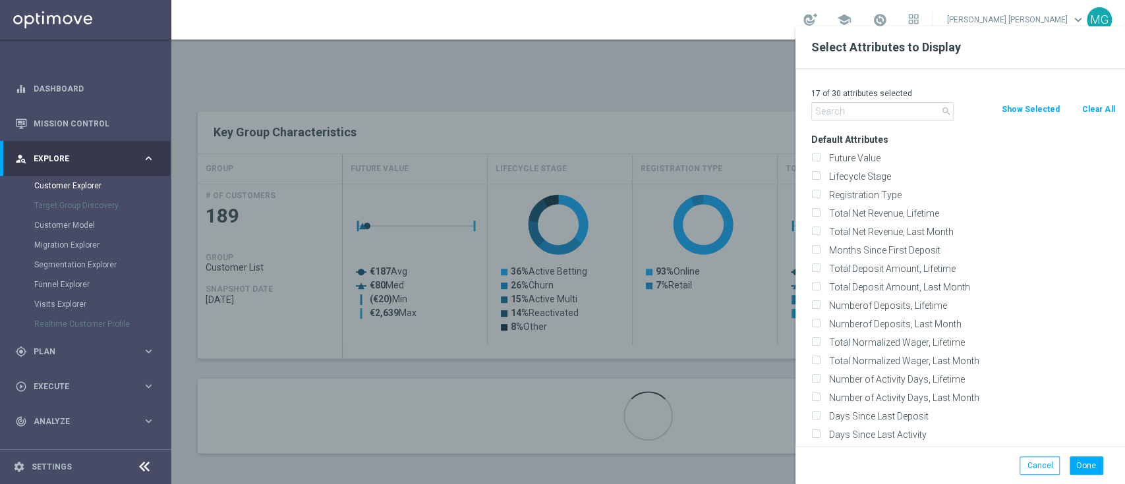
checkbox input "false"
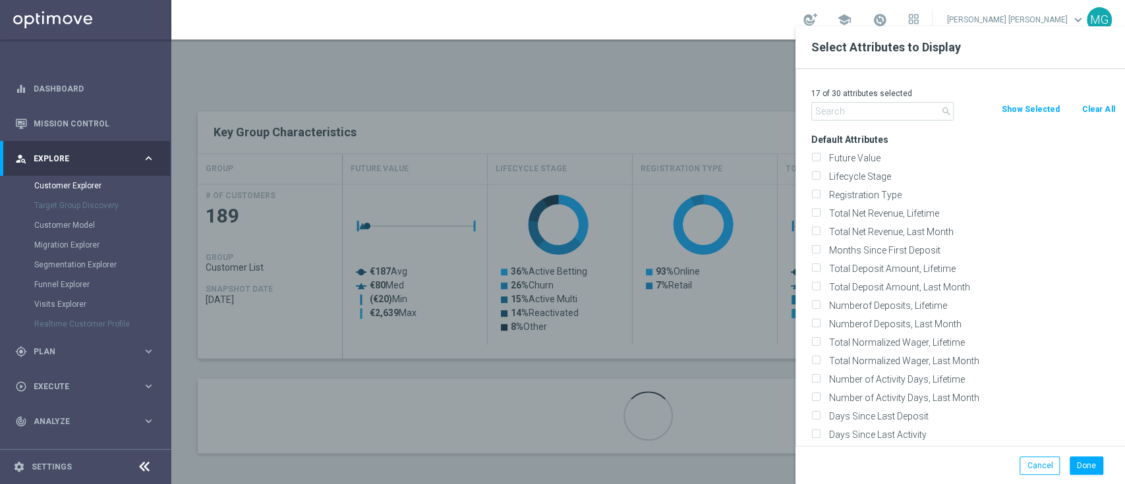
checkbox input "false"
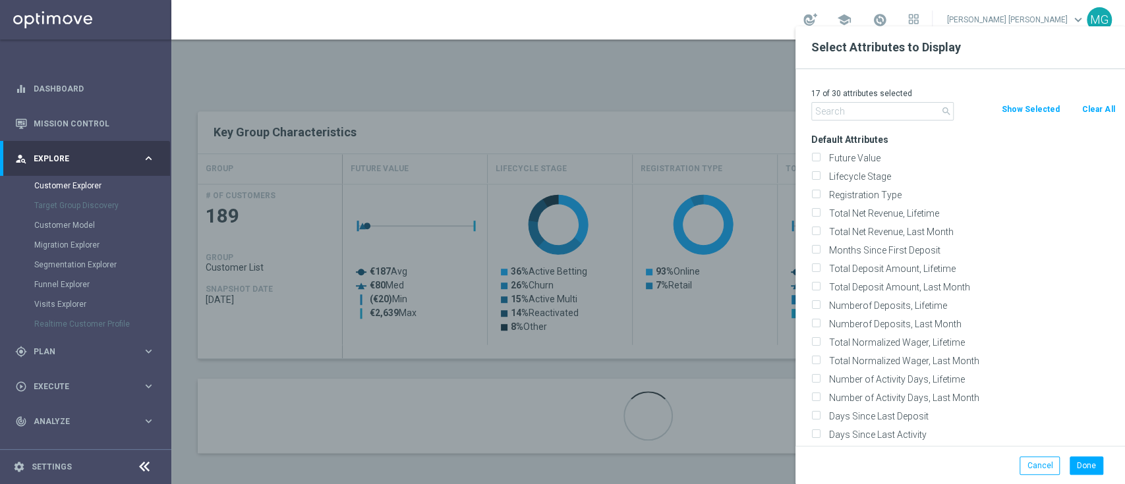
checkbox input "false"
click at [851, 119] on div "0 of 30 attributes selected search Clear All Show Selected Default Attributes F…" at bounding box center [961, 257] width 330 height 377
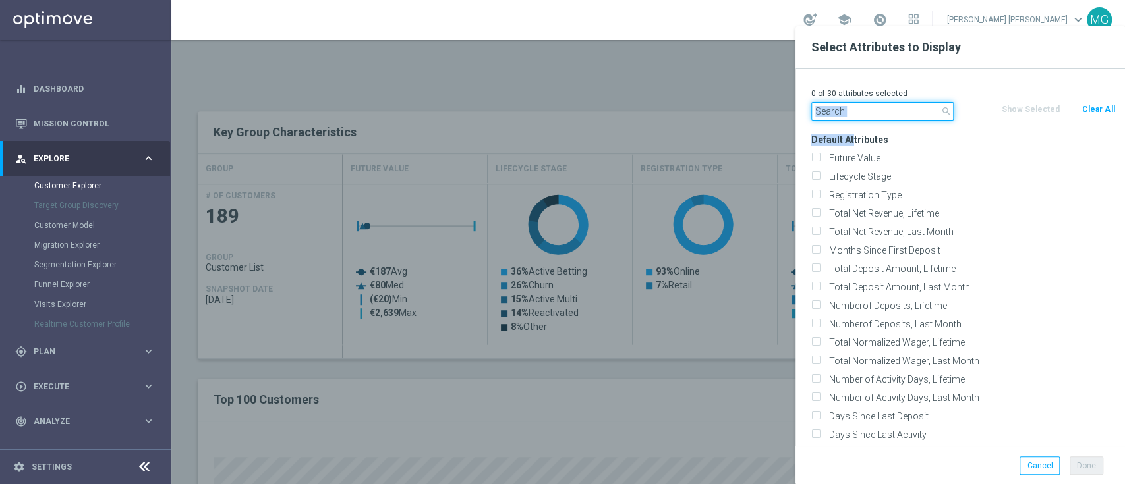
click at [850, 117] on input "text" at bounding box center [882, 111] width 142 height 18
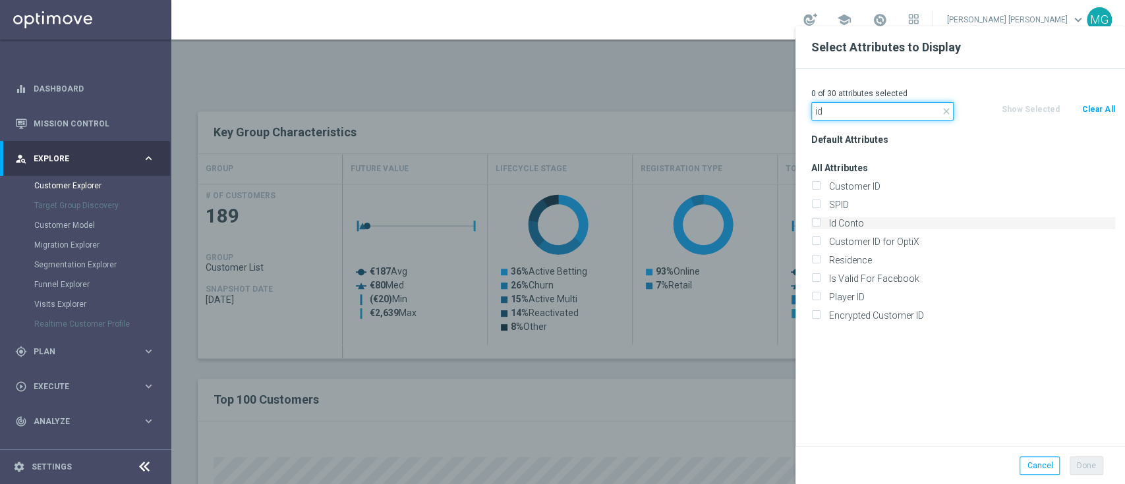
type input "id"
click at [844, 227] on label "Id Conto" at bounding box center [970, 224] width 291 height 12
click at [820, 227] on input "Id Conto" at bounding box center [815, 225] width 9 height 9
checkbox input "true"
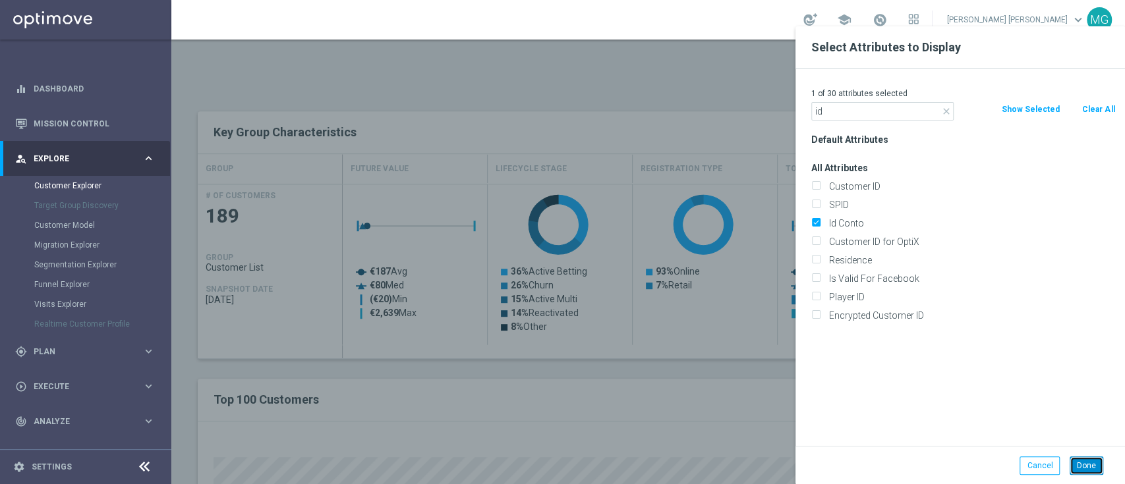
click at [1072, 463] on button "Done" at bounding box center [1087, 466] width 34 height 18
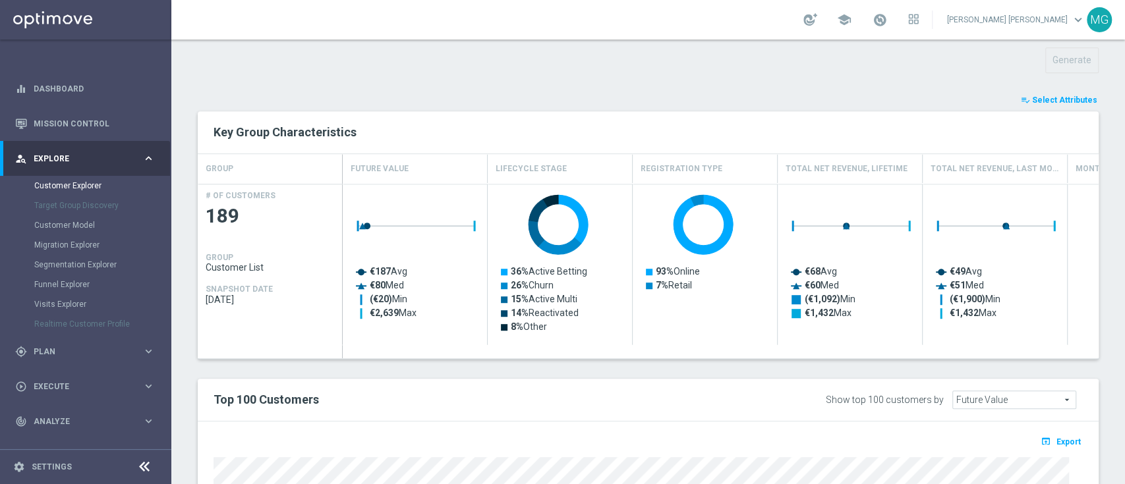
type input "Search"
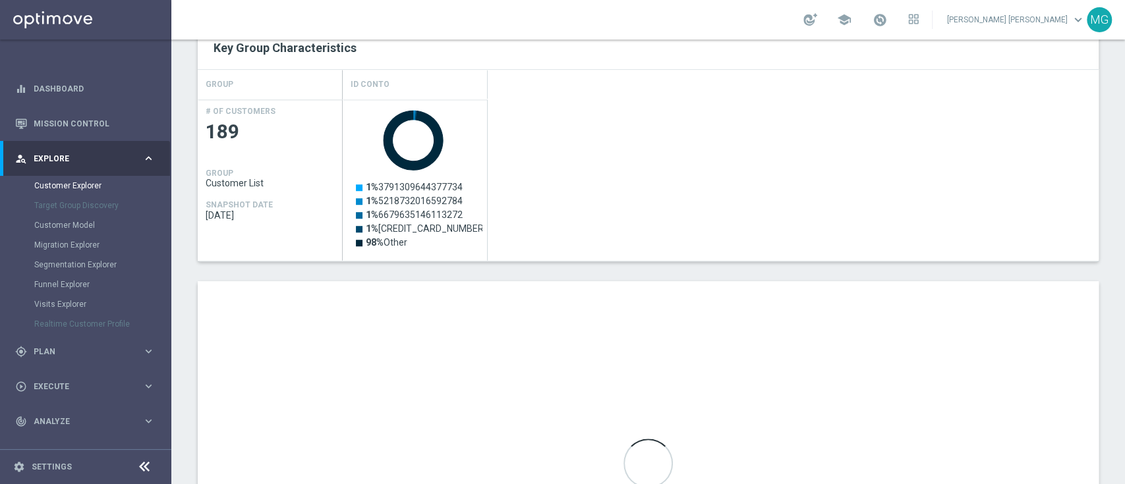
scroll to position [747, 0]
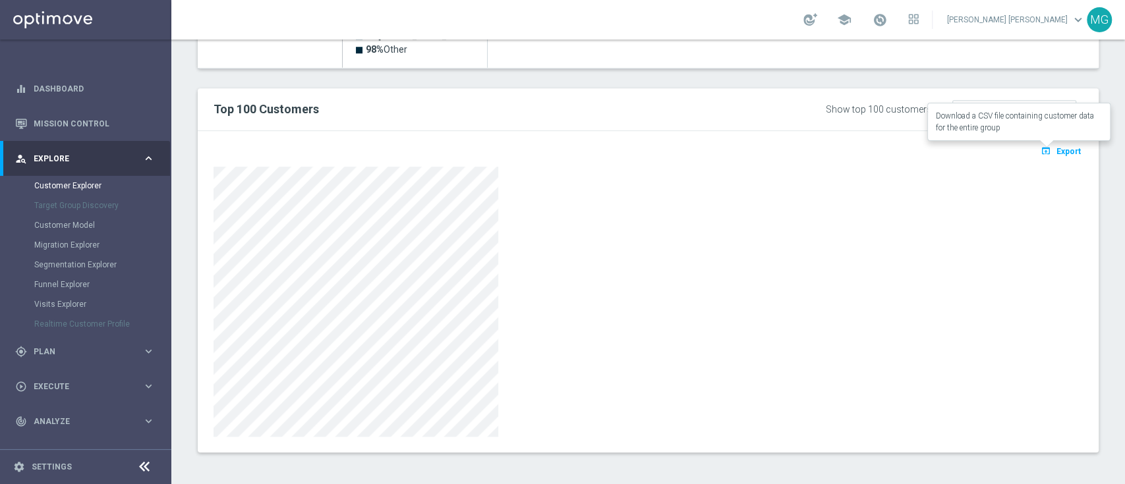
click at [1059, 150] on span "Export" at bounding box center [1069, 151] width 24 height 9
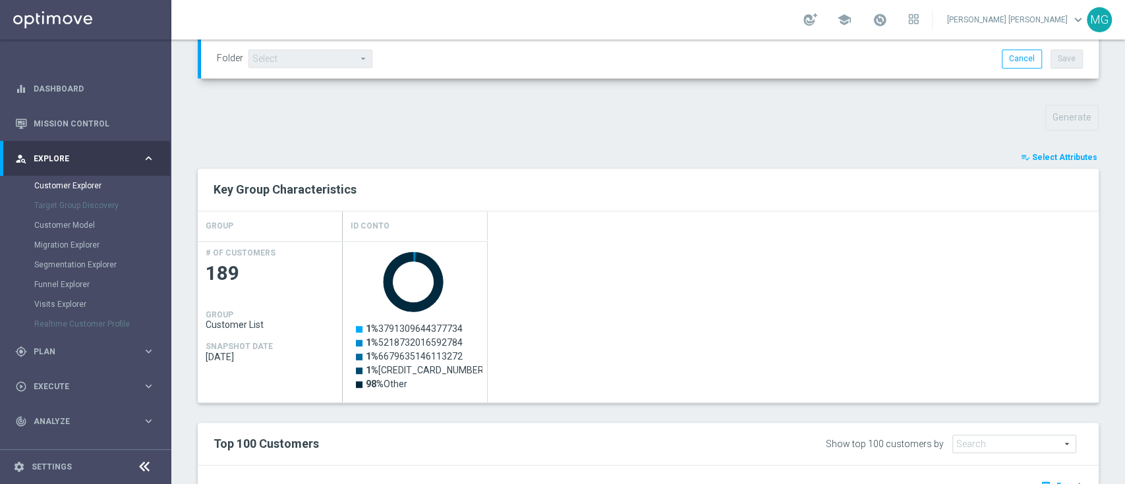
scroll to position [413, 0]
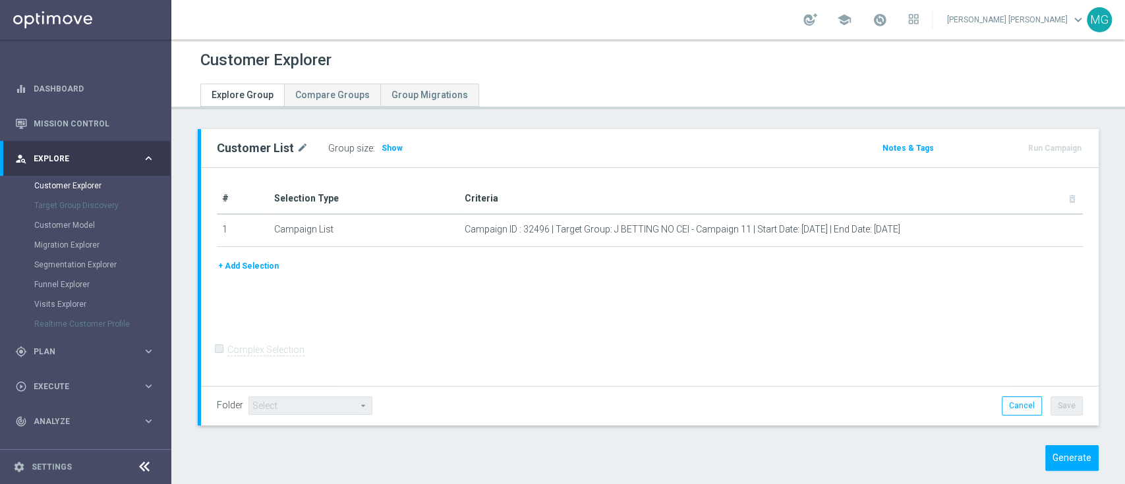
scroll to position [18, 0]
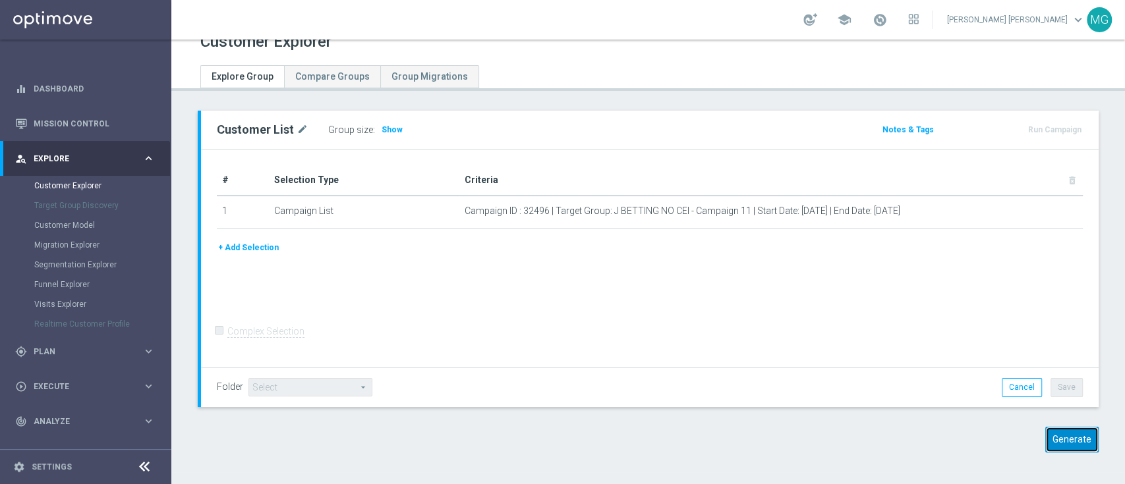
click at [1061, 438] on button "Generate" at bounding box center [1071, 440] width 53 height 26
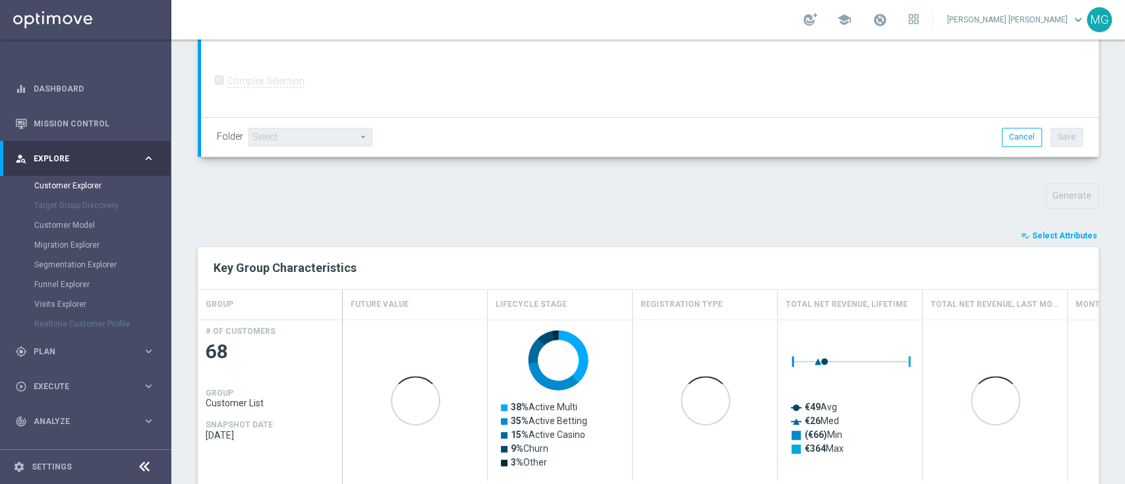
scroll to position [301, 0]
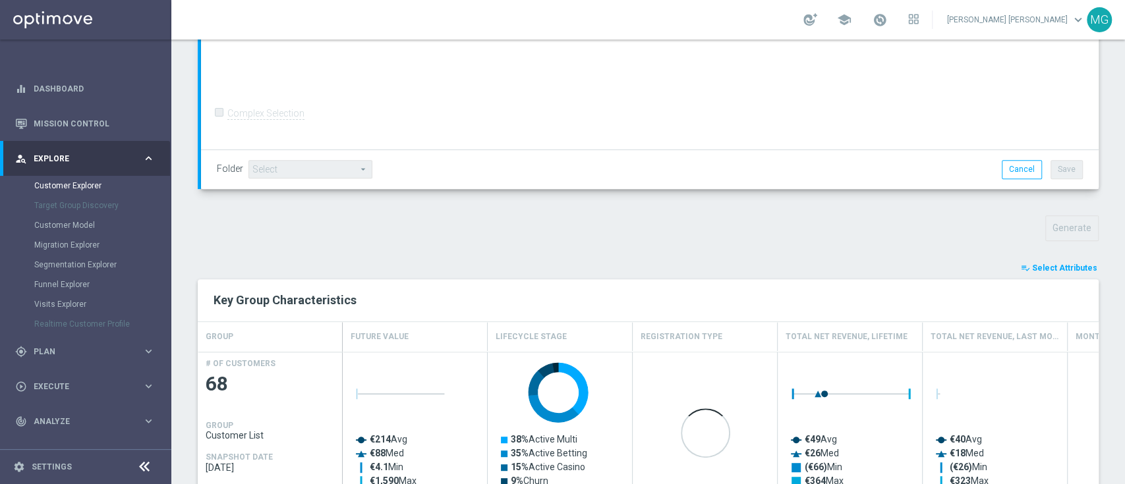
click at [1063, 269] on span "Select Attributes" at bounding box center [1064, 268] width 65 height 9
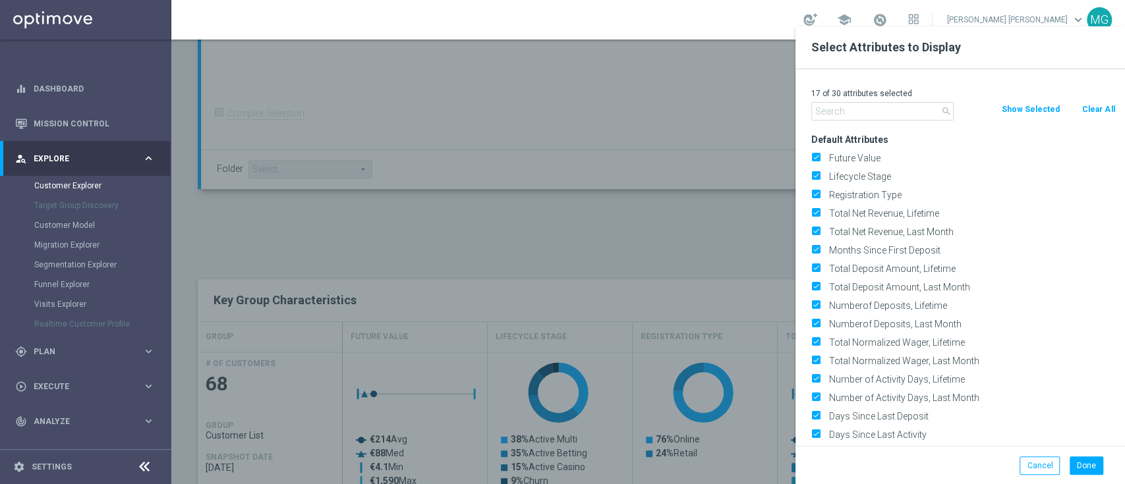
click at [1097, 108] on button "Clear All" at bounding box center [1098, 109] width 35 height 15
checkbox input "false"
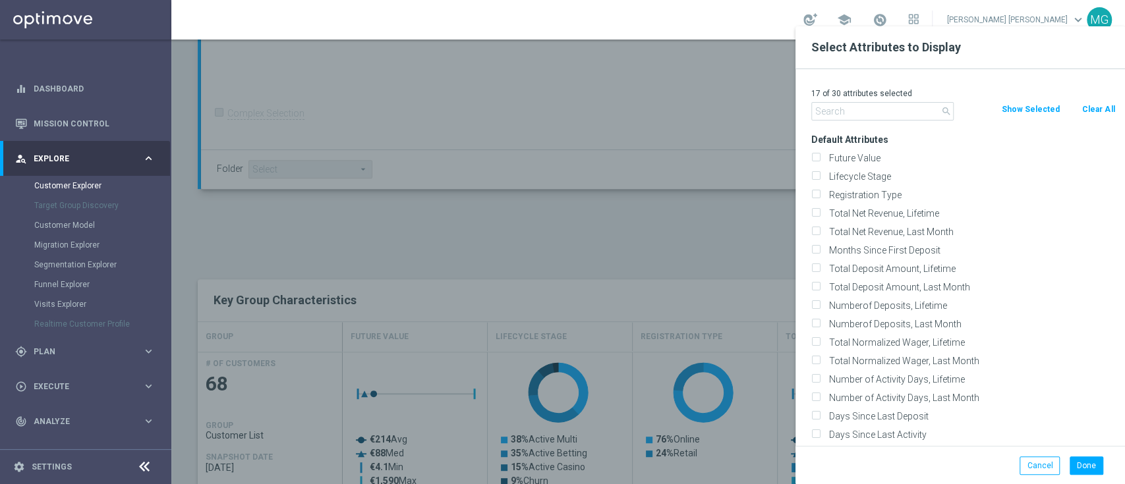
checkbox input "false"
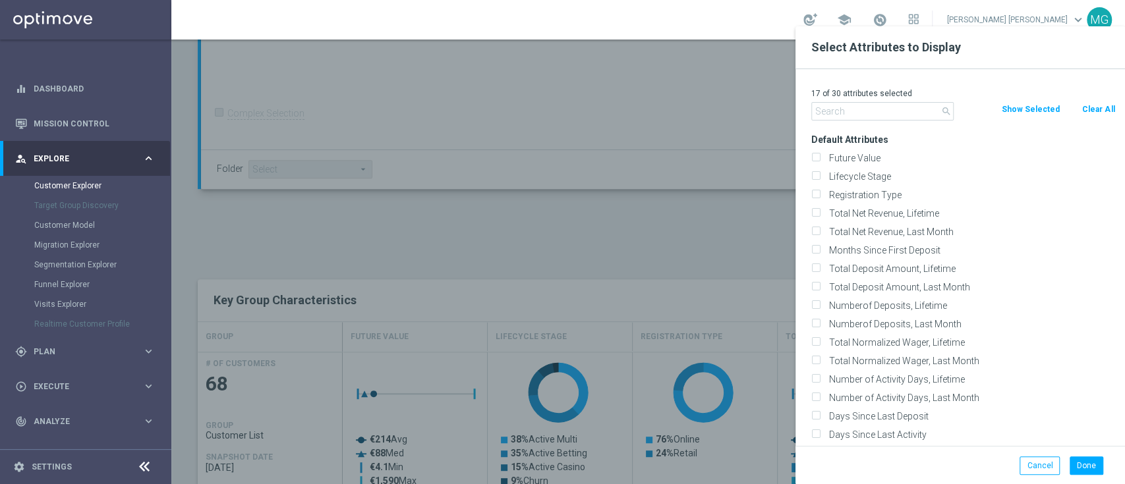
checkbox input "false"
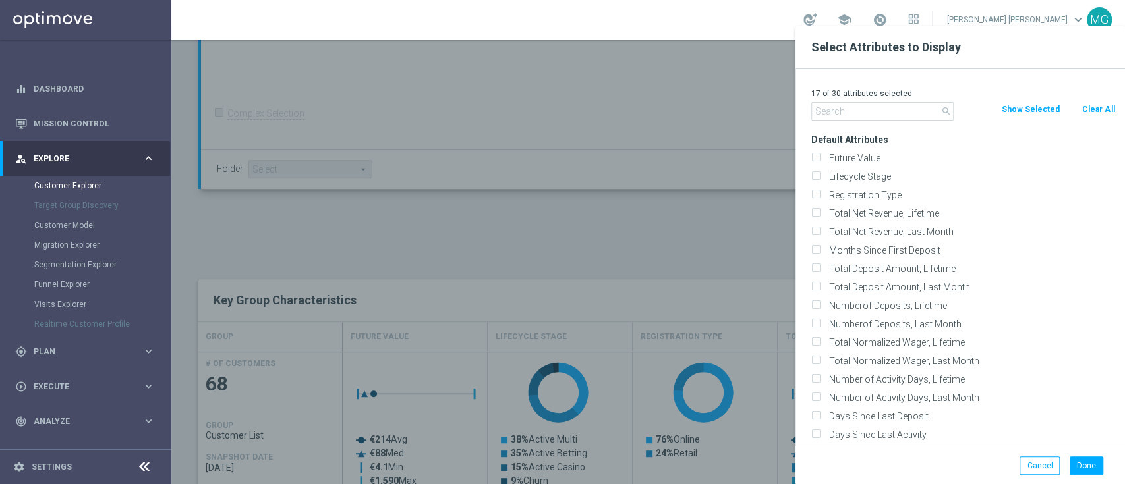
checkbox input "false"
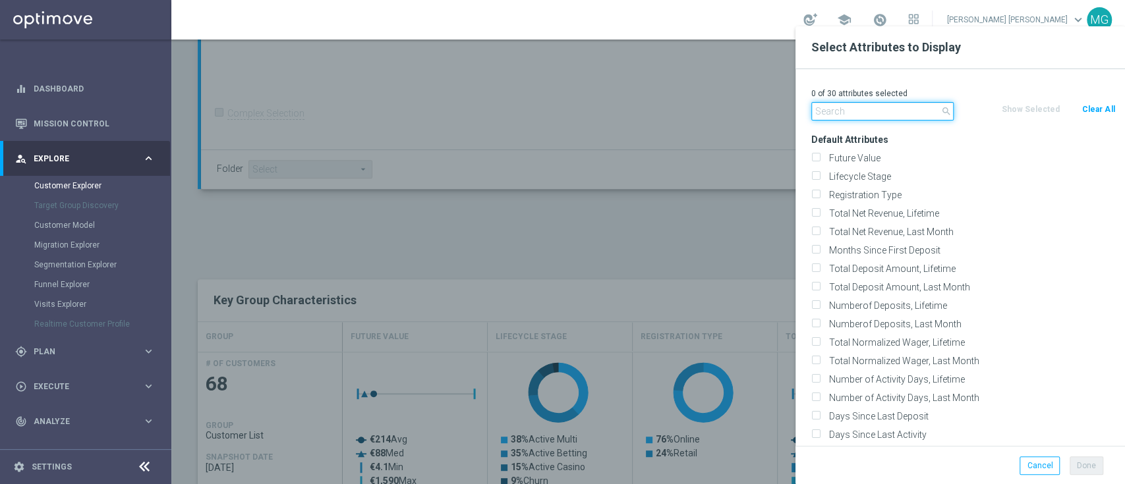
click at [883, 108] on input "text" at bounding box center [882, 111] width 142 height 18
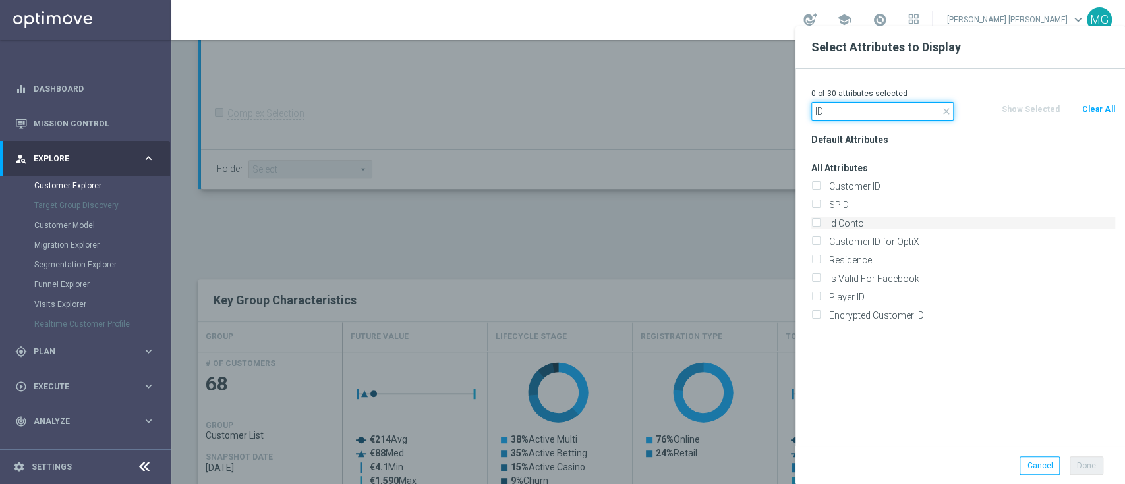
type input "ID"
click at [845, 223] on label "Id Conto" at bounding box center [970, 224] width 291 height 12
click at [820, 223] on input "Id Conto" at bounding box center [815, 225] width 9 height 9
checkbox input "true"
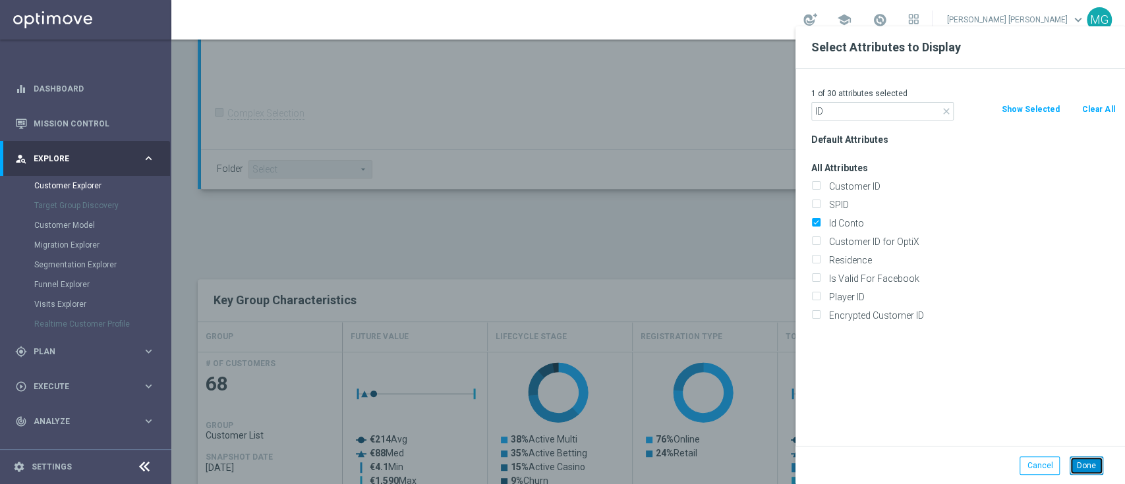
click at [1094, 472] on button "Done" at bounding box center [1087, 466] width 34 height 18
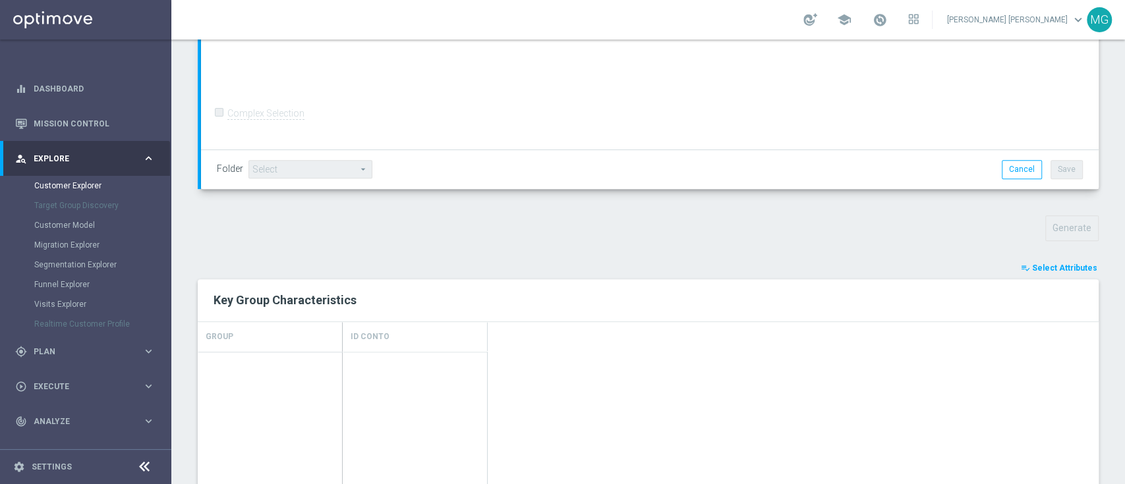
type input "Search"
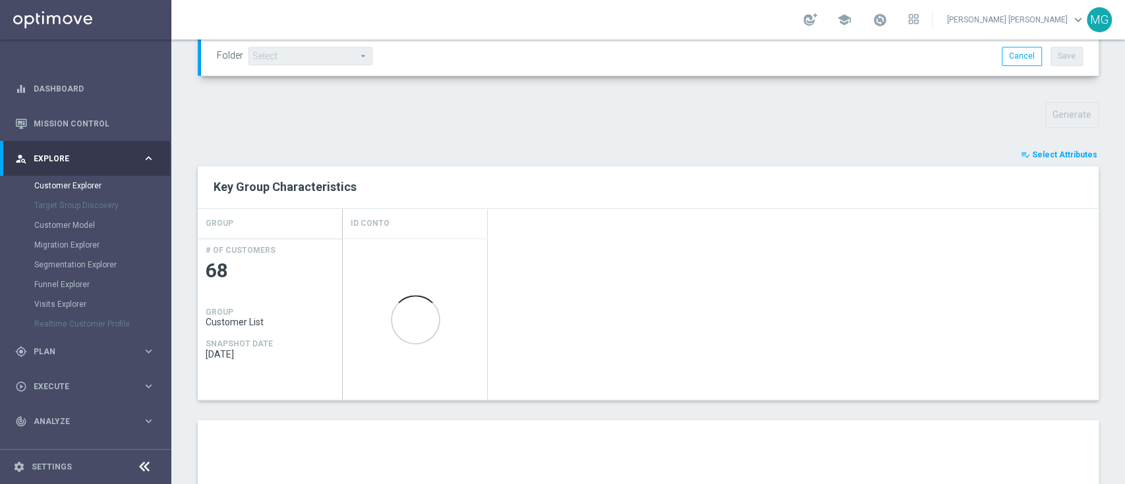
scroll to position [600, 0]
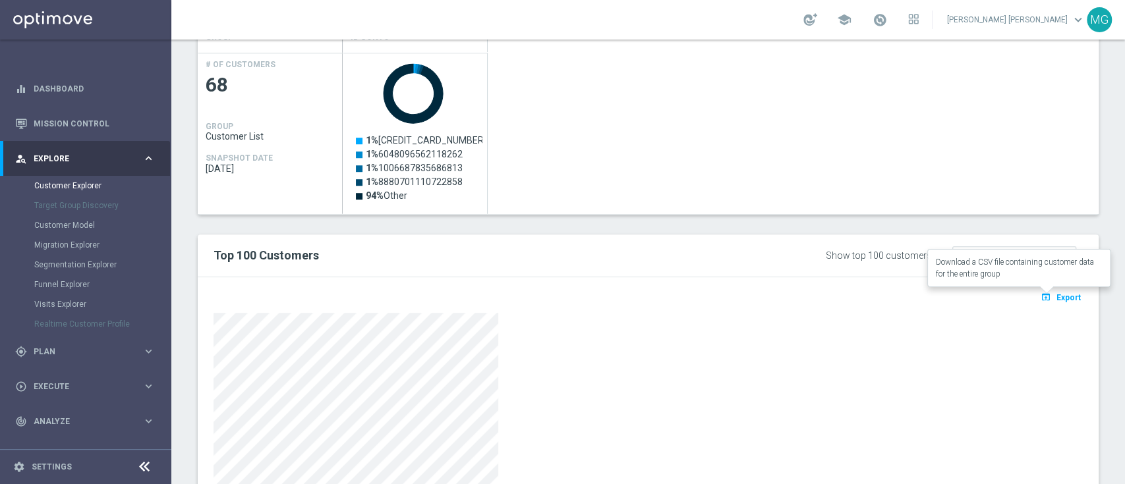
click at [1057, 297] on span "Export" at bounding box center [1069, 297] width 24 height 9
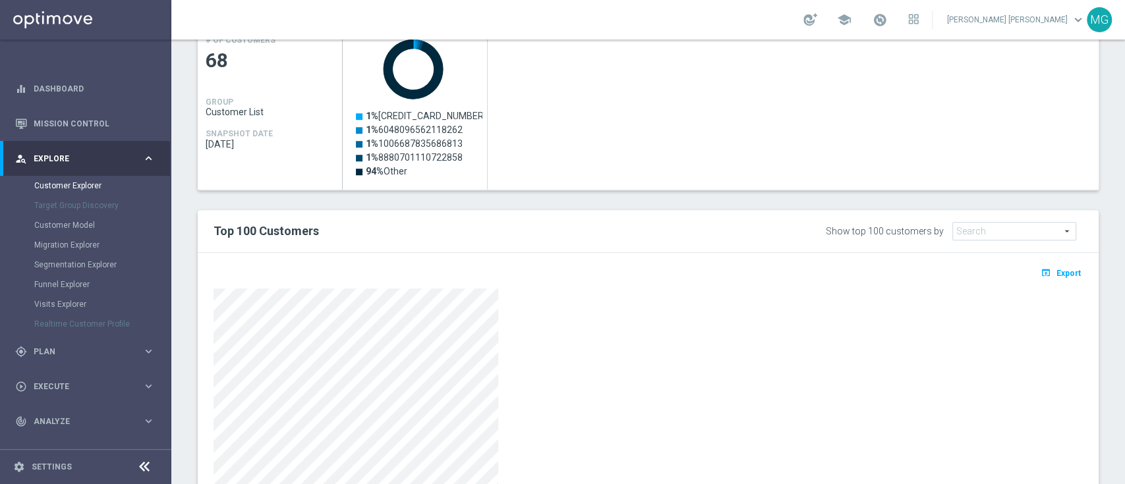
scroll to position [618, 0]
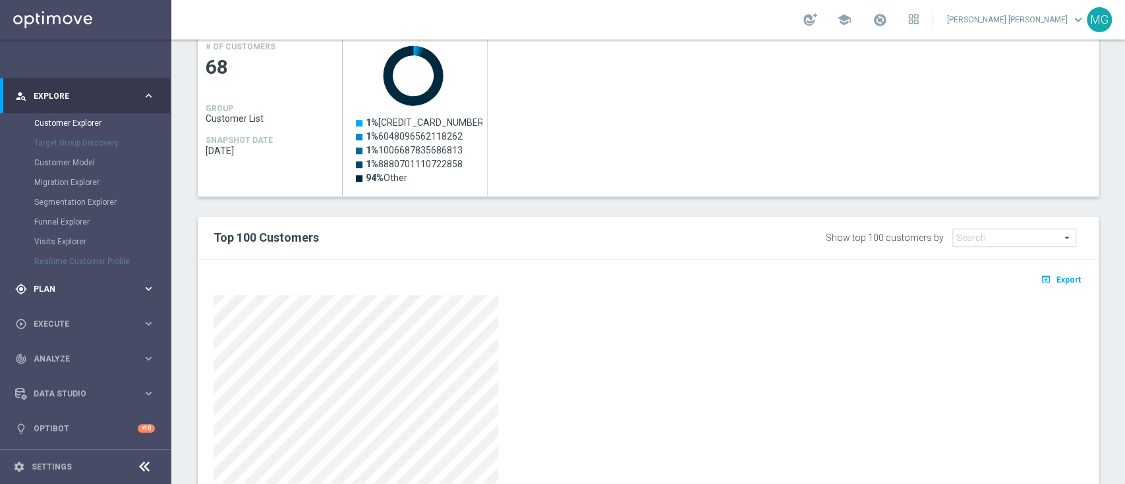
click at [51, 277] on div "gps_fixed Plan keyboard_arrow_right" at bounding box center [85, 289] width 170 height 35
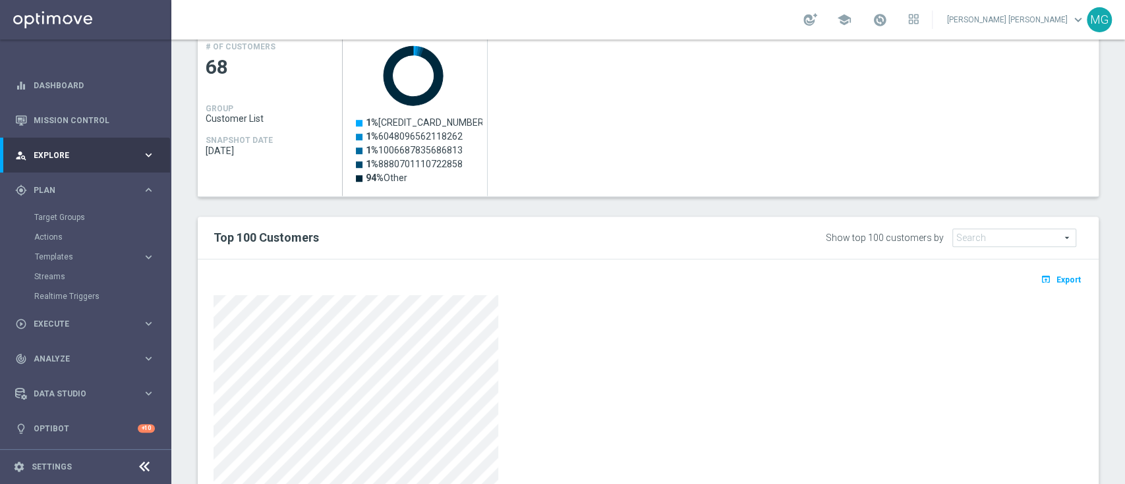
scroll to position [3, 0]
click at [54, 276] on link "Streams" at bounding box center [85, 277] width 103 height 11
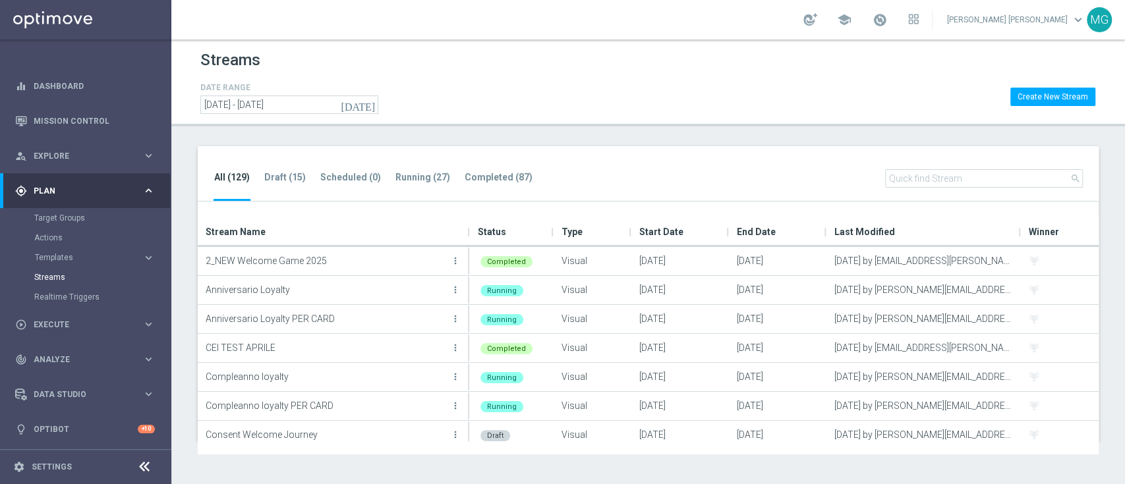
click at [961, 186] on input "text" at bounding box center [984, 178] width 198 height 18
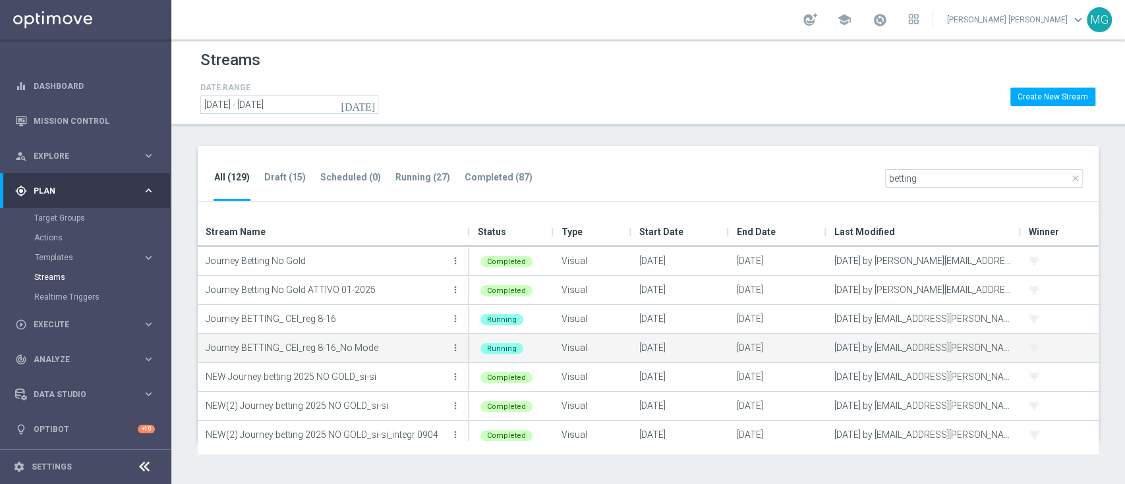
scroll to position [10, 0]
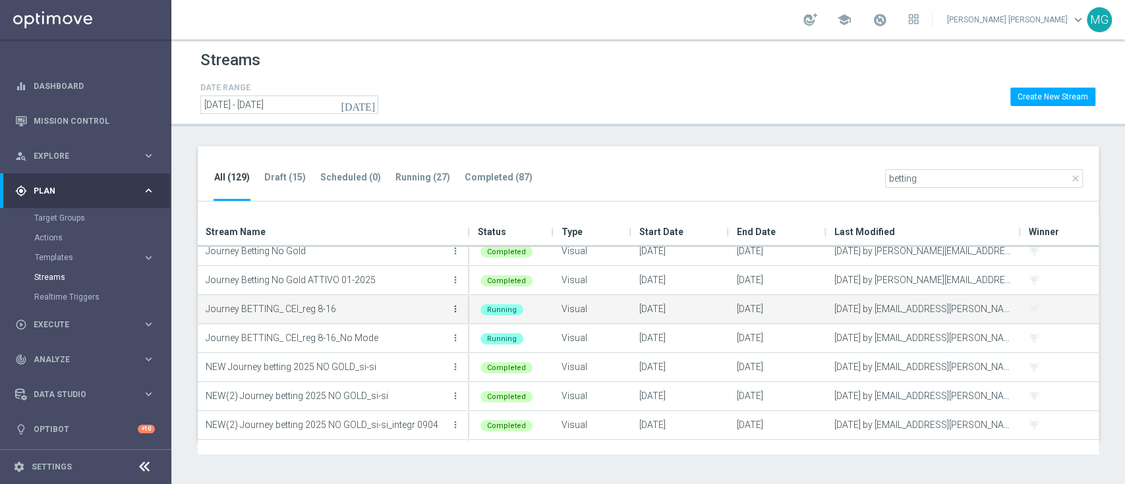
type input "betting"
click at [455, 310] on icon "more_vert" at bounding box center [455, 309] width 11 height 11
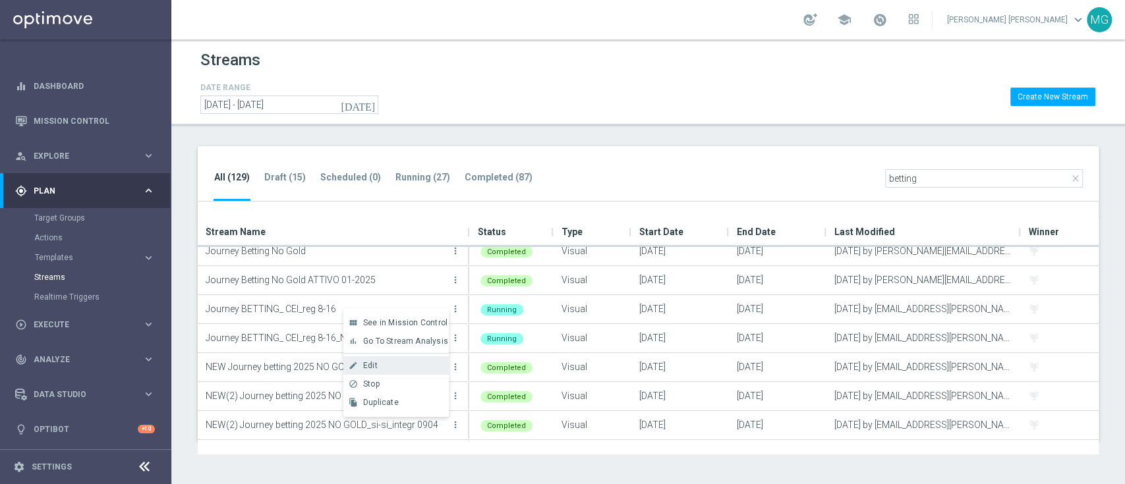
click at [386, 368] on div "Edit" at bounding box center [403, 365] width 80 height 9
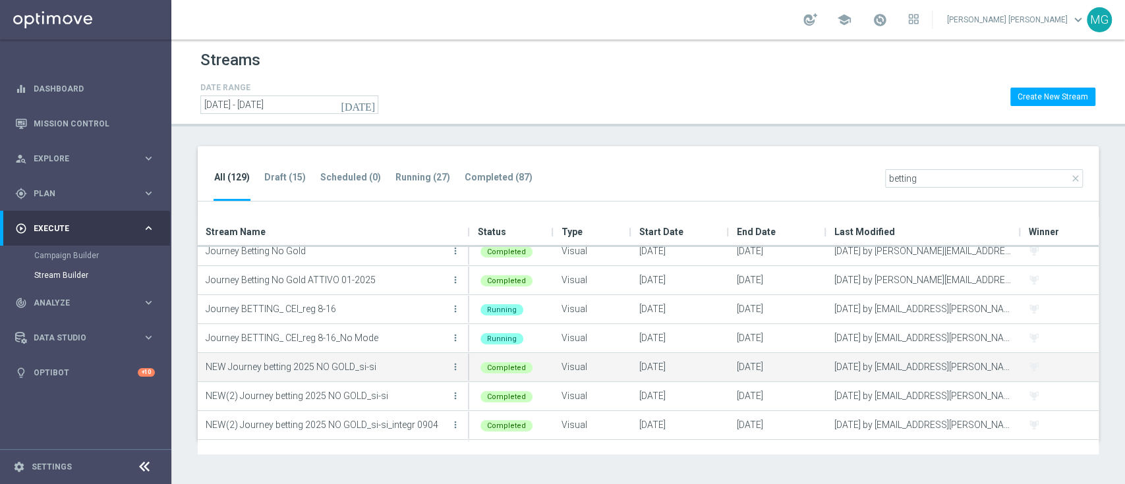
scroll to position [0, 0]
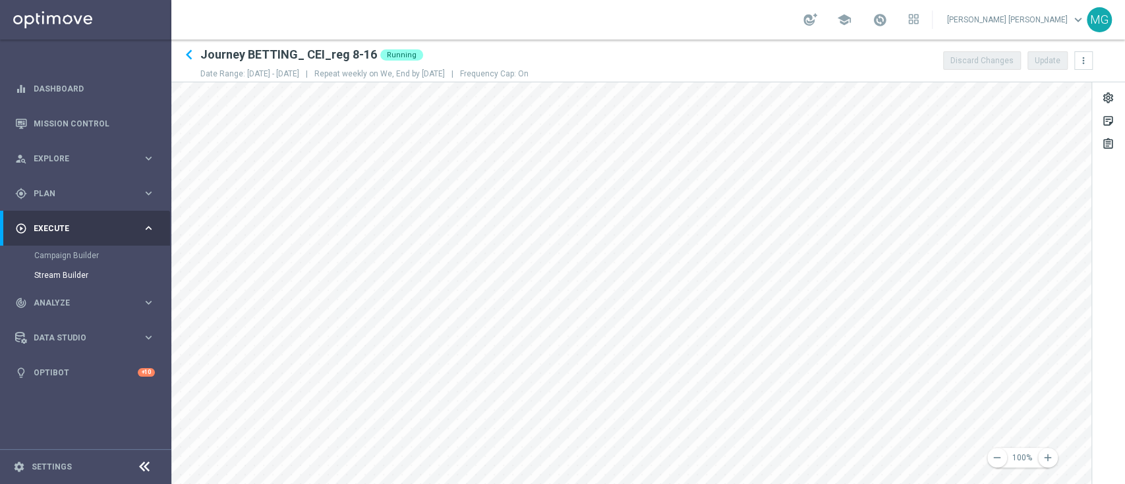
click at [867, 7] on section "school Maria Grazia Garofalo keyboard_arrow_down MG keyboard_arrow_left Journey…" at bounding box center [648, 242] width 954 height 484
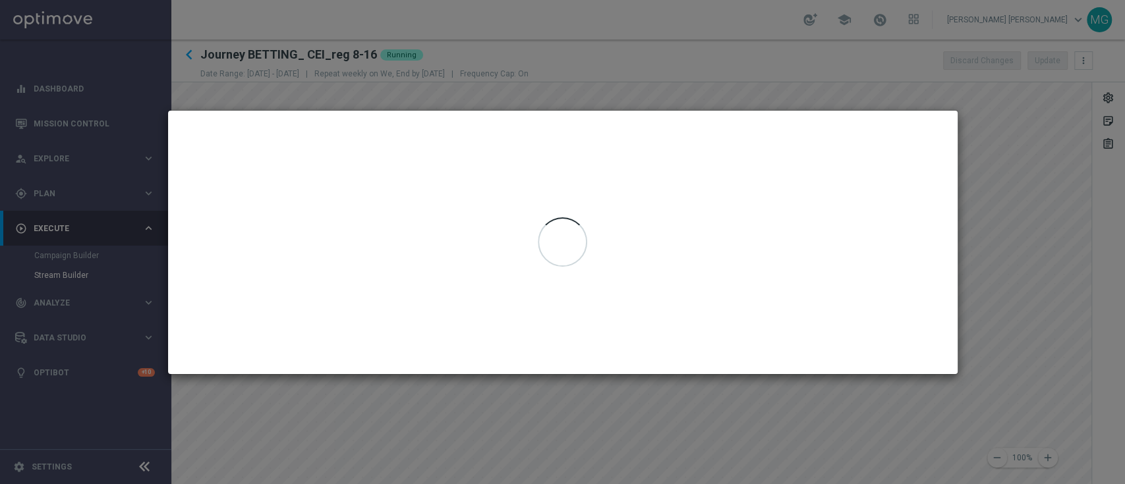
click at [919, 159] on div at bounding box center [563, 243] width 790 height 264
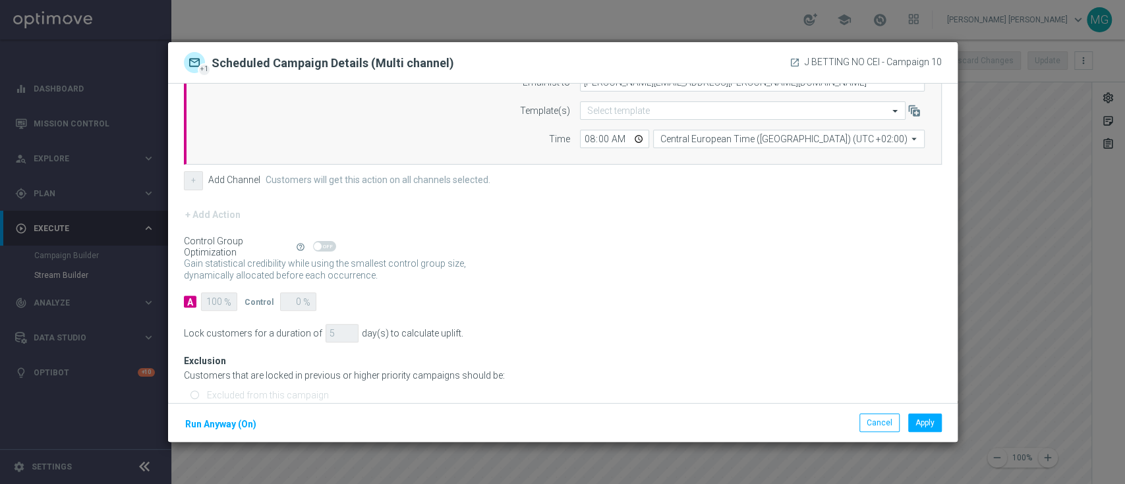
scroll to position [306, 0]
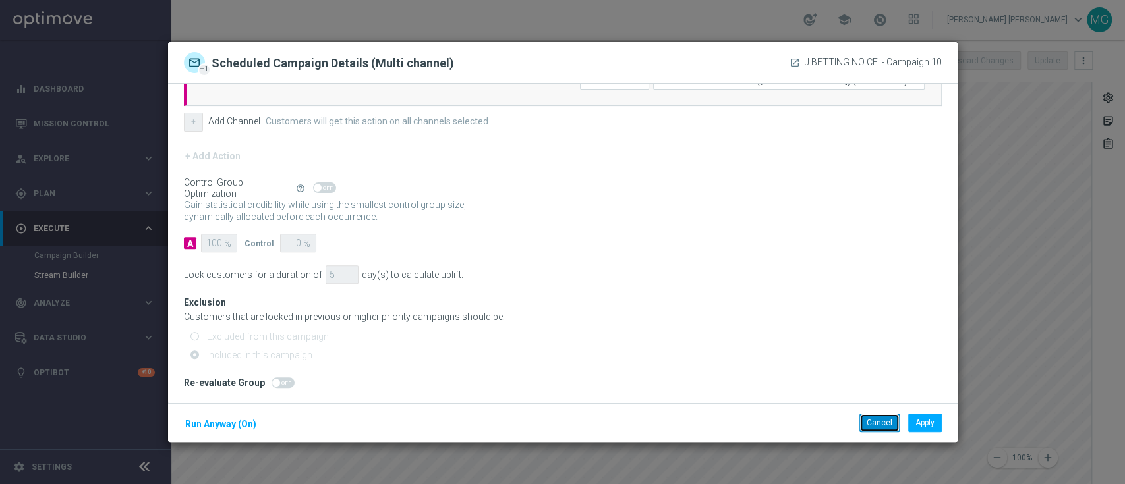
click at [887, 426] on button "Cancel" at bounding box center [879, 423] width 40 height 18
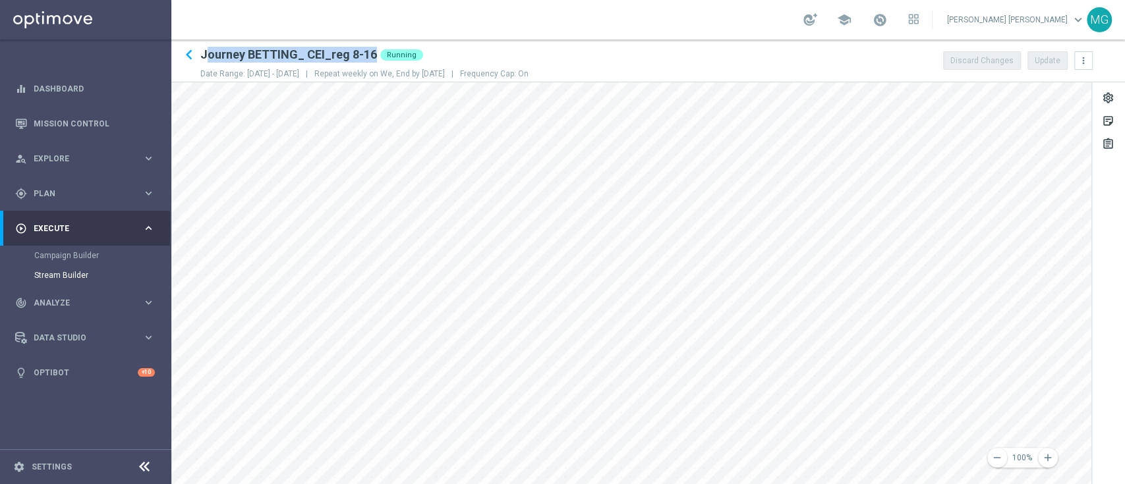
drag, startPoint x: 204, startPoint y: 50, endPoint x: 381, endPoint y: 53, distance: 177.3
click at [381, 53] on div "keyboard_arrow_left Journey BETTING_ CEI_reg 8-16 Running" at bounding box center [366, 55] width 332 height 20
copy div "ourney BETTING_ CEI_reg 8-16"
